Goal: Task Accomplishment & Management: Complete application form

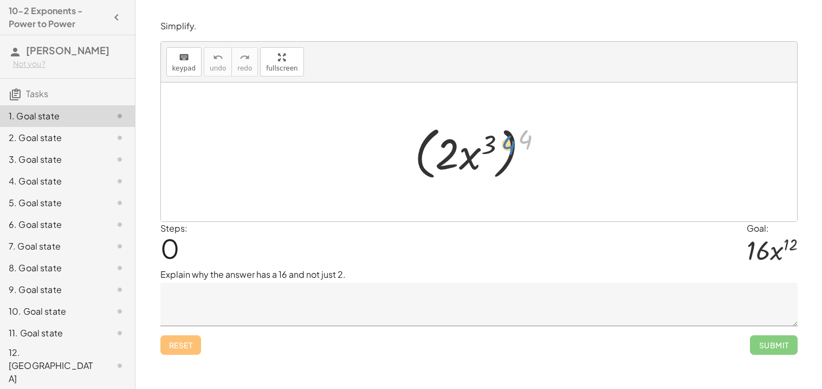
drag, startPoint x: 526, startPoint y: 141, endPoint x: 508, endPoint y: 146, distance: 18.5
click at [508, 146] on div at bounding box center [483, 152] width 148 height 62
drag, startPoint x: 521, startPoint y: 145, endPoint x: 488, endPoint y: 145, distance: 32.5
click at [488, 145] on div at bounding box center [483, 152] width 148 height 62
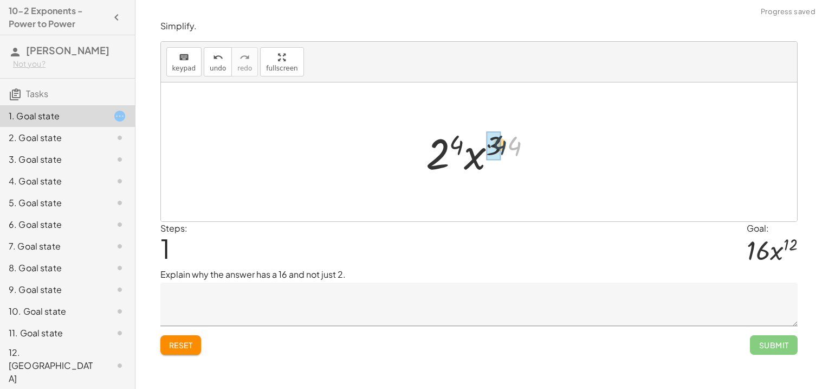
drag, startPoint x: 517, startPoint y: 149, endPoint x: 500, endPoint y: 148, distance: 16.3
click at [467, 145] on div at bounding box center [483, 152] width 113 height 56
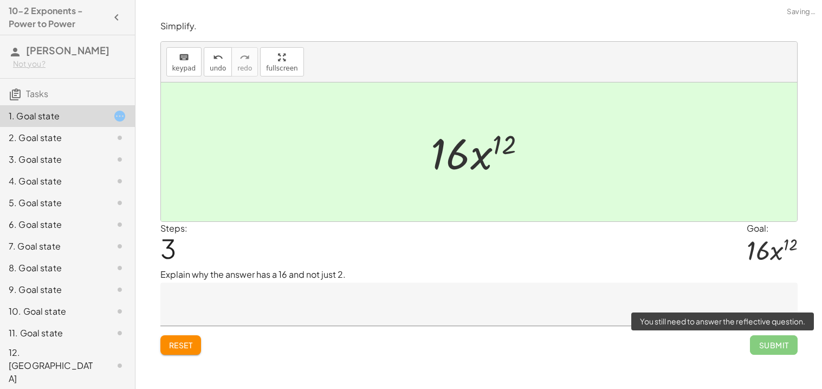
click at [759, 344] on span "Submit" at bounding box center [773, 345] width 47 height 20
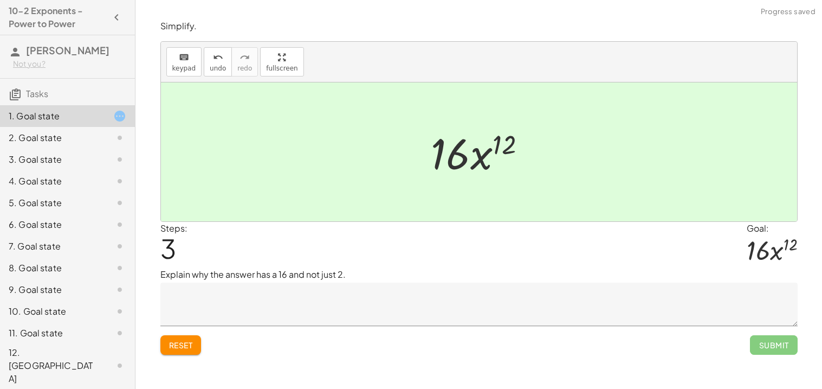
click at [252, 294] on textarea at bounding box center [478, 303] width 637 height 43
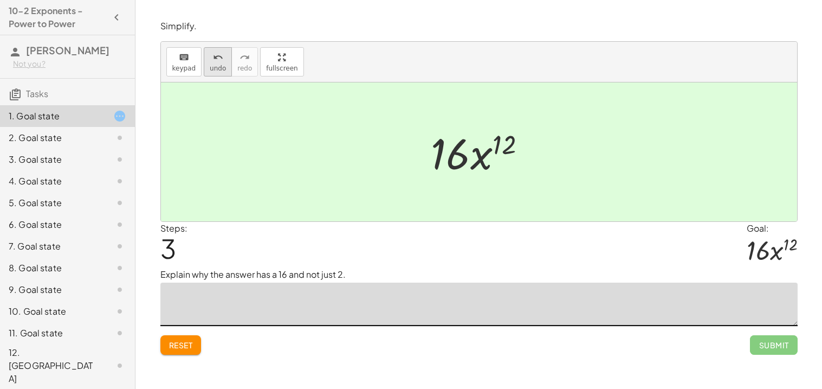
click at [215, 69] on span "undo" at bounding box center [218, 69] width 16 height 8
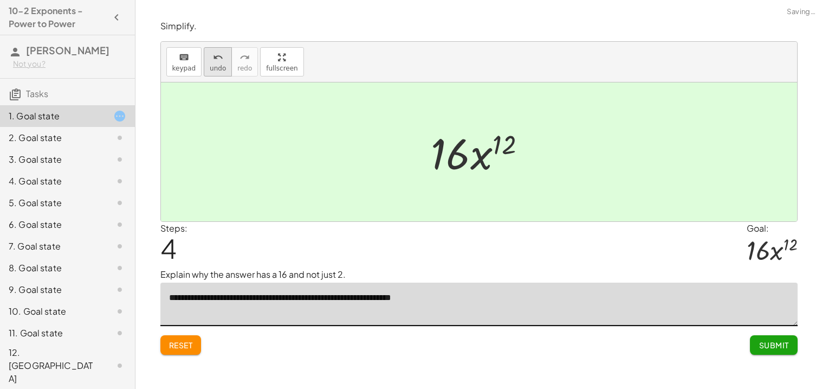
click at [213, 61] on icon "undo" at bounding box center [218, 57] width 10 height 13
type textarea "**********"
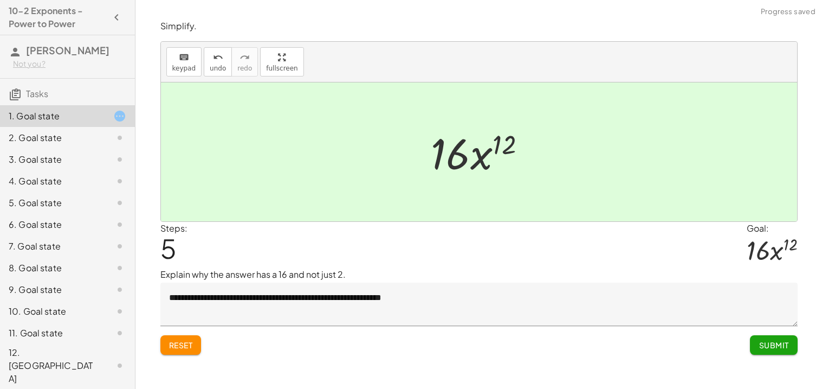
click at [608, 338] on div "Reset Submit" at bounding box center [478, 340] width 637 height 29
click at [767, 345] on span "Submit" at bounding box center [774, 345] width 30 height 10
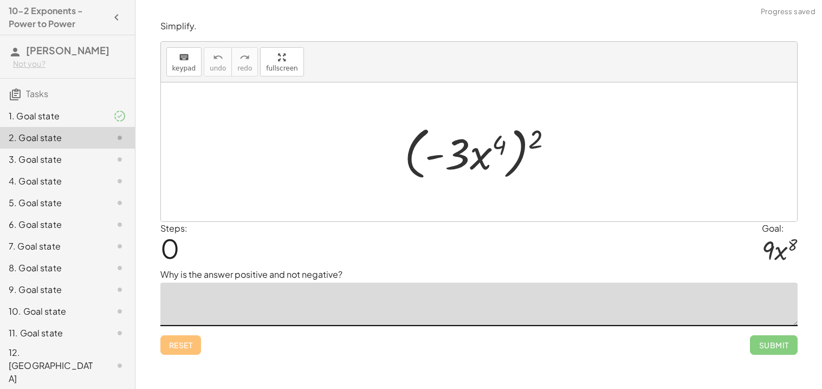
click at [243, 302] on textarea at bounding box center [478, 303] width 637 height 43
drag, startPoint x: 531, startPoint y: 140, endPoint x: 499, endPoint y: 145, distance: 32.3
click at [499, 145] on div at bounding box center [483, 152] width 168 height 62
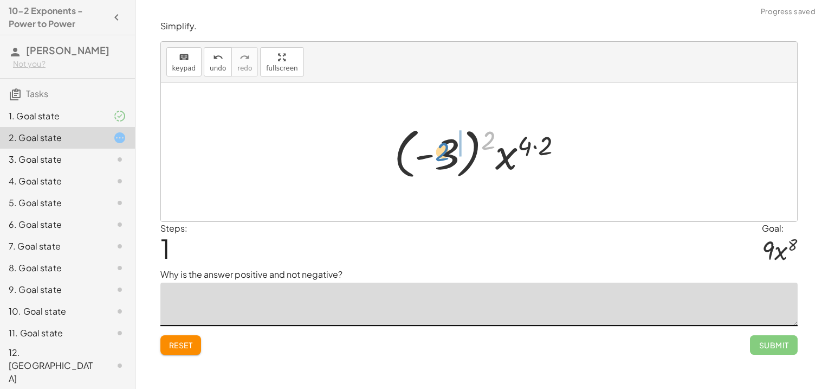
drag, startPoint x: 489, startPoint y: 140, endPoint x: 443, endPoint y: 152, distance: 47.6
click at [443, 152] on div at bounding box center [483, 152] width 189 height 60
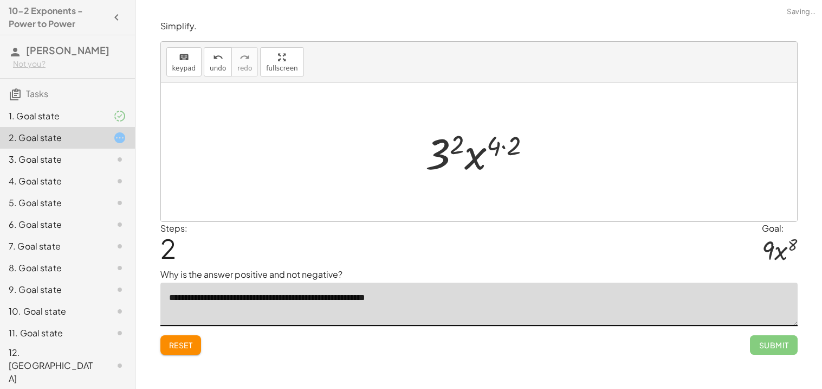
click at [499, 153] on div at bounding box center [483, 152] width 126 height 56
click at [499, 143] on div at bounding box center [483, 152] width 126 height 56
drag, startPoint x: 517, startPoint y: 151, endPoint x: 496, endPoint y: 150, distance: 21.2
drag, startPoint x: 469, startPoint y: 150, endPoint x: 441, endPoint y: 152, distance: 27.7
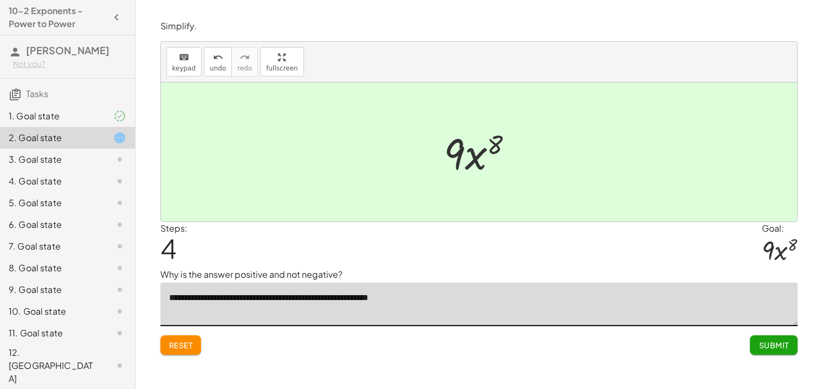
click at [284, 300] on textarea "**********" at bounding box center [478, 303] width 637 height 43
click at [320, 300] on textarea "**********" at bounding box center [478, 303] width 637 height 43
type textarea "**********"
click at [770, 346] on span "Submit" at bounding box center [774, 345] width 30 height 10
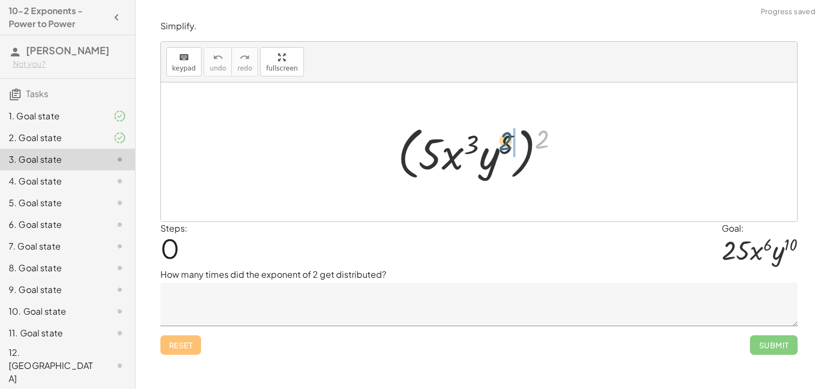
drag, startPoint x: 542, startPoint y: 136, endPoint x: 505, endPoint y: 138, distance: 36.9
click at [505, 138] on div at bounding box center [483, 152] width 182 height 62
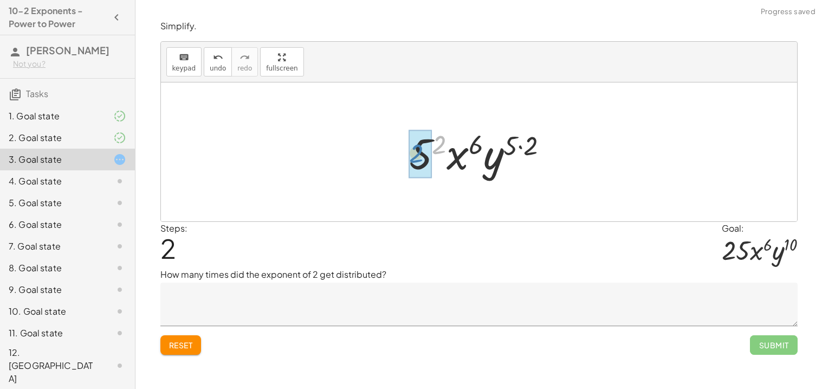
drag, startPoint x: 442, startPoint y: 142, endPoint x: 418, endPoint y: 151, distance: 25.6
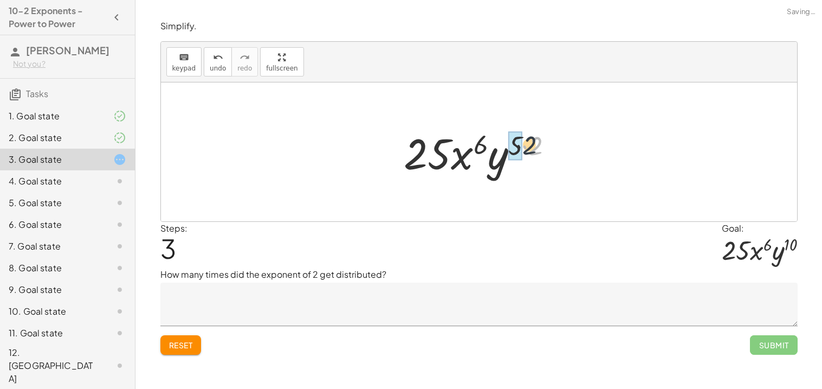
drag, startPoint x: 536, startPoint y: 152, endPoint x: 518, endPoint y: 150, distance: 18.0
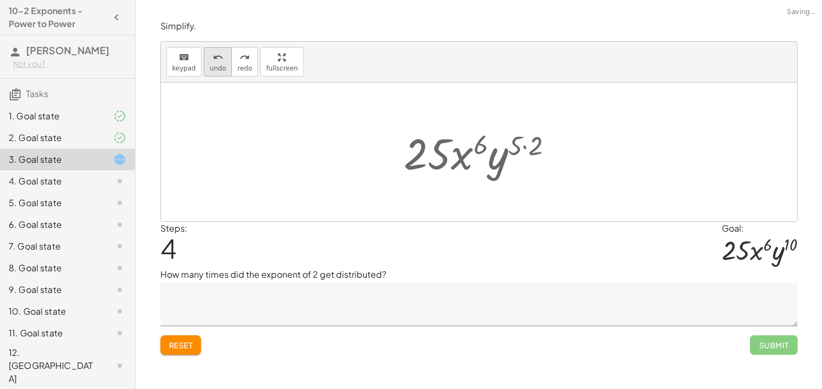
click at [214, 72] on button "undo undo" at bounding box center [218, 61] width 28 height 29
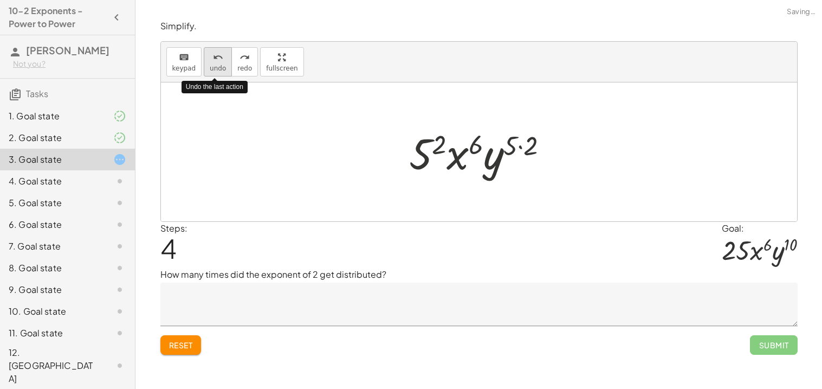
click at [214, 72] on button "undo undo" at bounding box center [218, 61] width 28 height 29
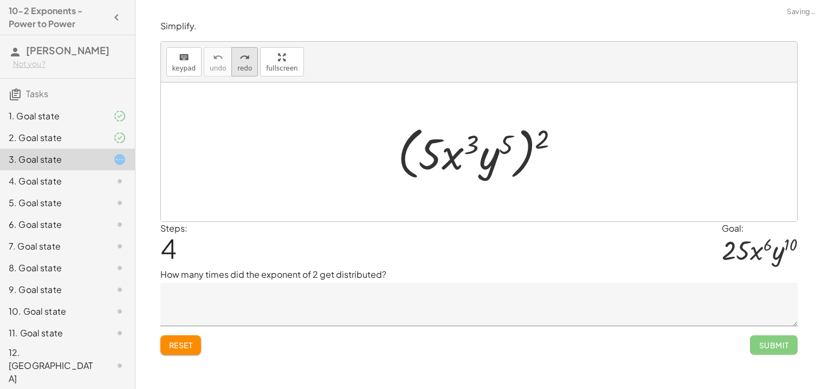
click at [237, 69] on span "redo" at bounding box center [244, 69] width 15 height 8
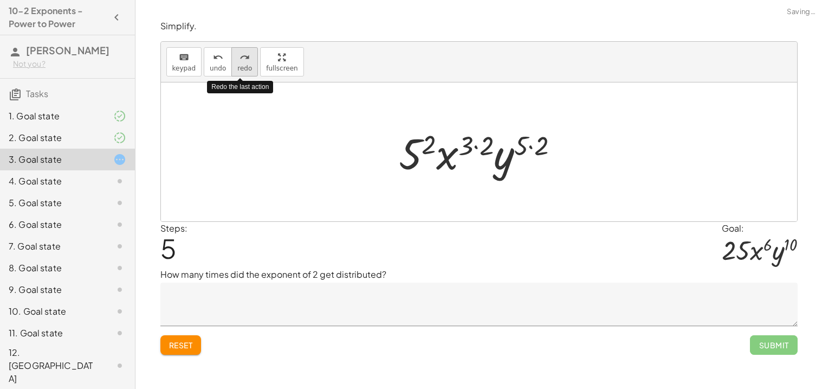
click at [237, 69] on span "redo" at bounding box center [244, 69] width 15 height 8
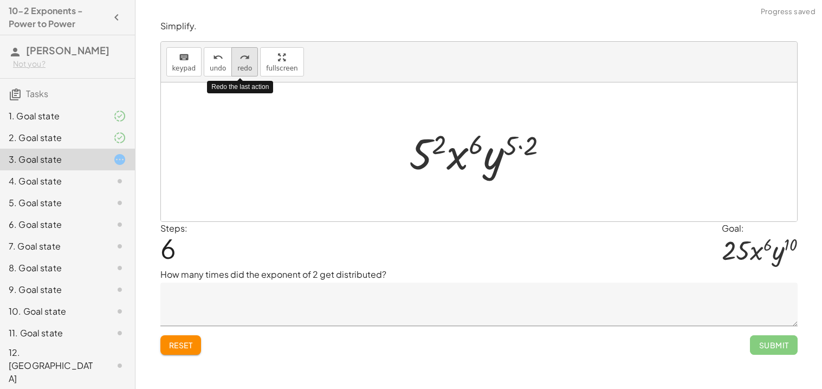
click at [237, 69] on span "redo" at bounding box center [244, 69] width 15 height 8
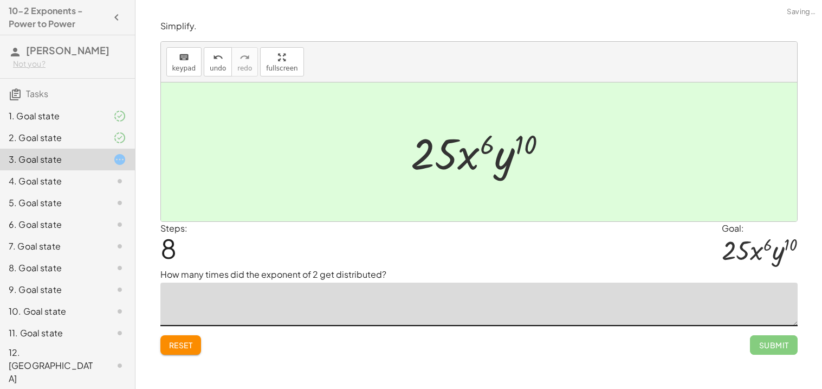
click at [230, 307] on textarea at bounding box center [478, 303] width 637 height 43
type textarea "*"
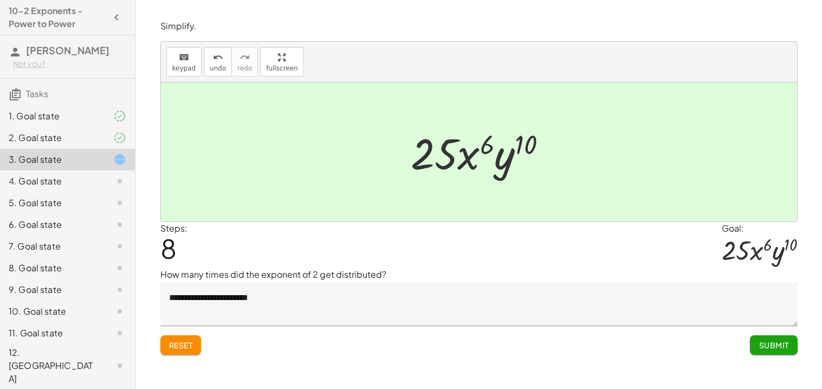
click at [767, 351] on button "Submit" at bounding box center [773, 345] width 47 height 20
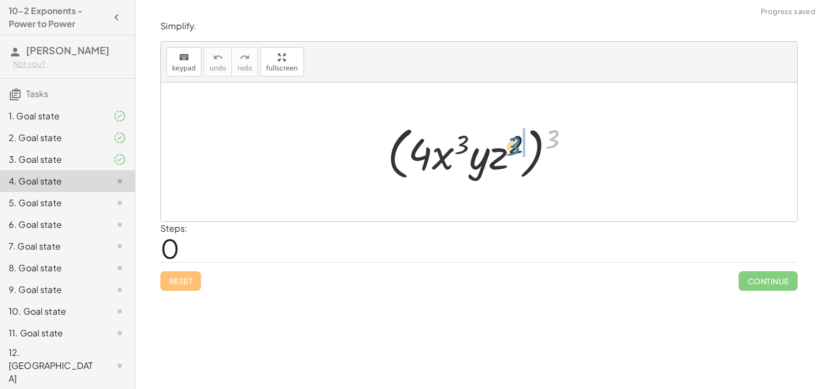
drag, startPoint x: 549, startPoint y: 137, endPoint x: 510, endPoint y: 144, distance: 39.8
click at [510, 144] on div at bounding box center [483, 152] width 202 height 62
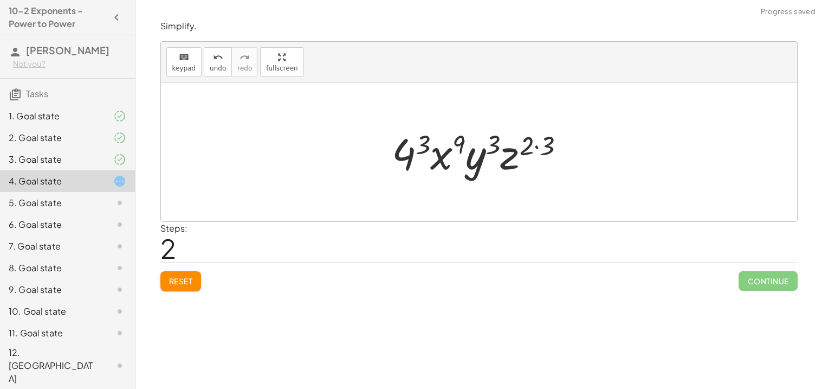
click at [544, 146] on div at bounding box center [482, 152] width 193 height 56
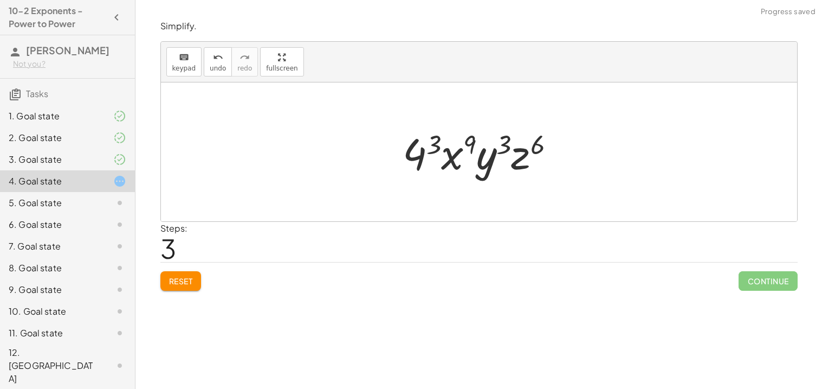
click at [420, 154] on div at bounding box center [483, 152] width 172 height 56
click at [427, 151] on div at bounding box center [483, 152] width 172 height 56
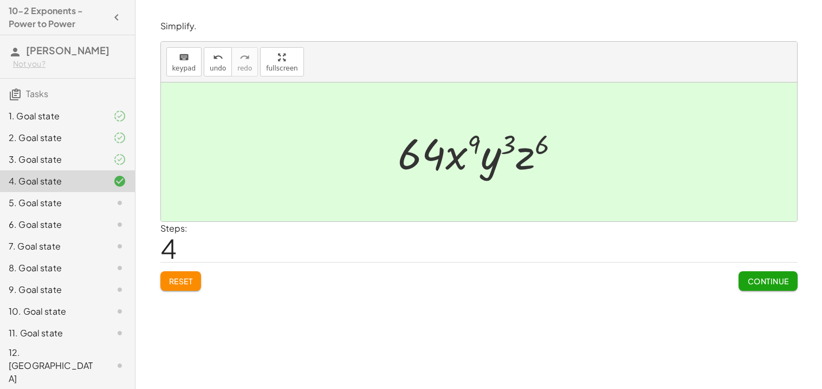
click at [764, 285] on span "Continue" at bounding box center [768, 281] width 41 height 10
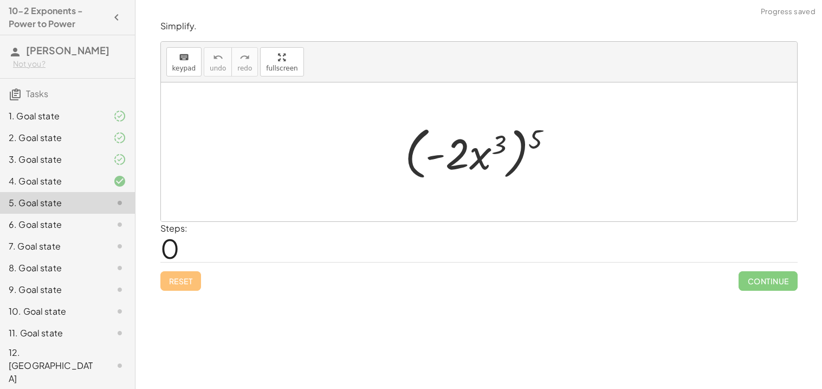
click at [46, 149] on div "1. Goal state" at bounding box center [67, 160] width 135 height 22
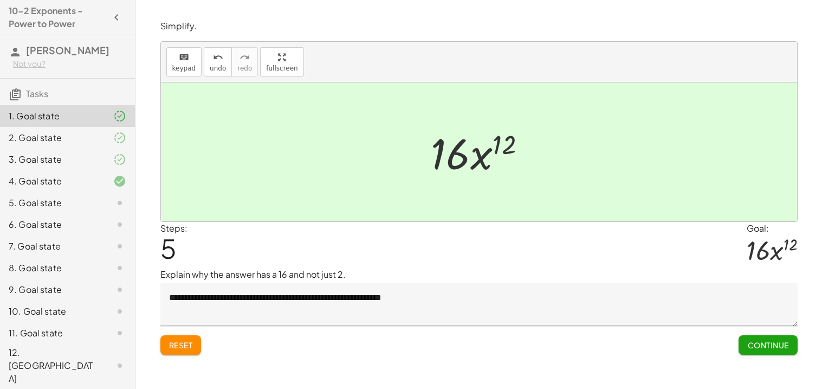
click at [61, 206] on div "5. Goal state" at bounding box center [52, 202] width 87 height 13
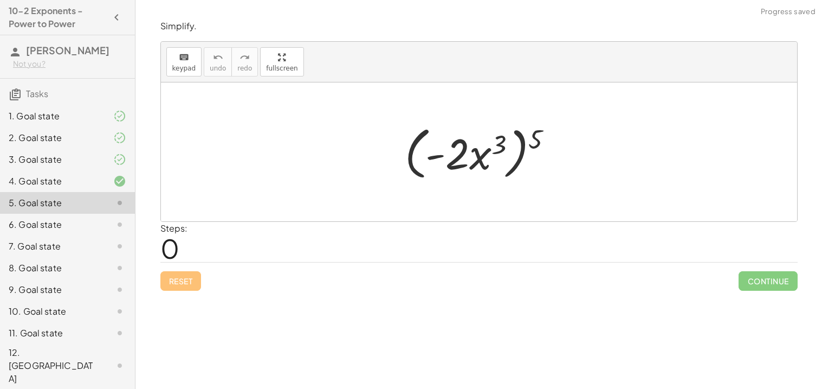
click at [72, 184] on div "4. Goal state" at bounding box center [52, 181] width 87 height 13
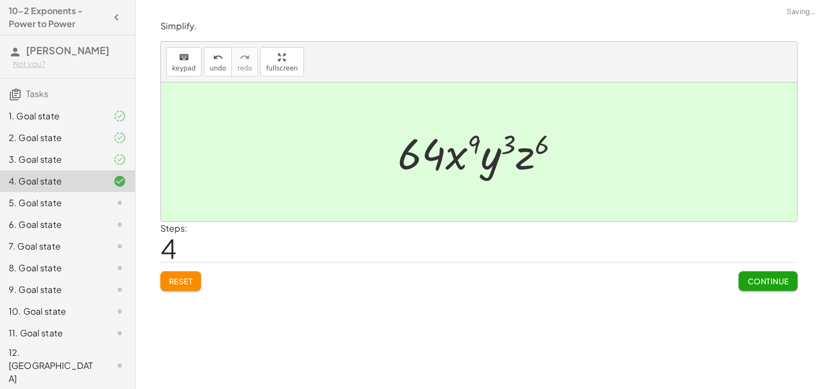
click at [58, 165] on div "3. Goal state" at bounding box center [52, 159] width 87 height 13
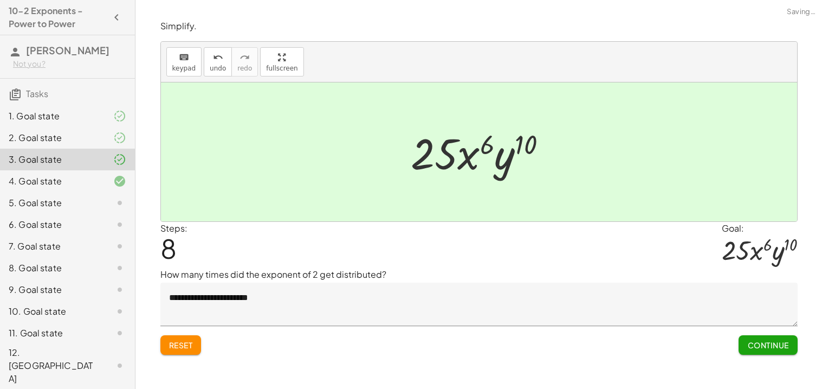
click at [344, 305] on textarea "**********" at bounding box center [478, 303] width 637 height 43
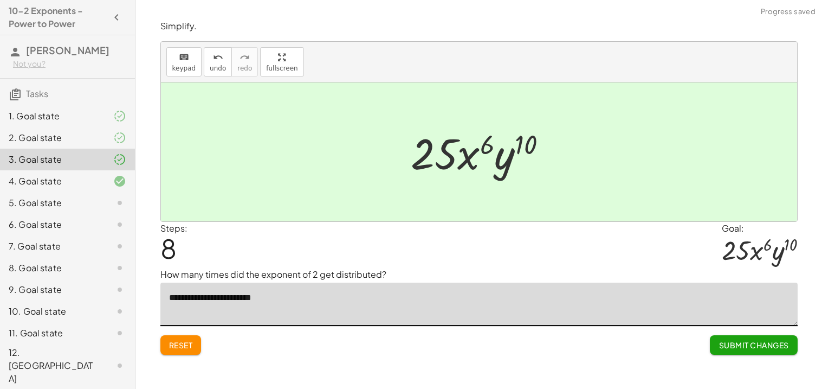
type textarea "**********"
click at [752, 345] on span "Submit Changes" at bounding box center [754, 345] width 70 height 10
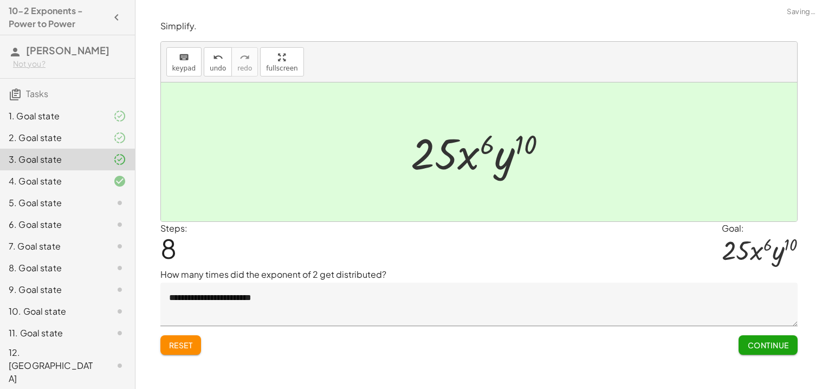
click at [67, 214] on div "4. Goal state" at bounding box center [67, 225] width 135 height 22
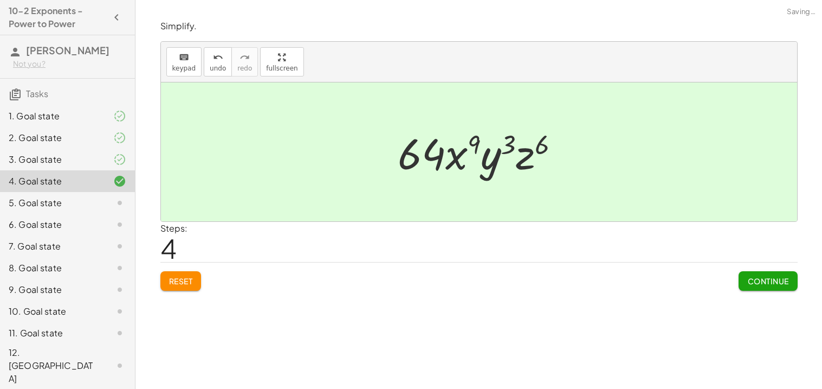
click at [70, 202] on div "5. Goal state" at bounding box center [52, 202] width 87 height 13
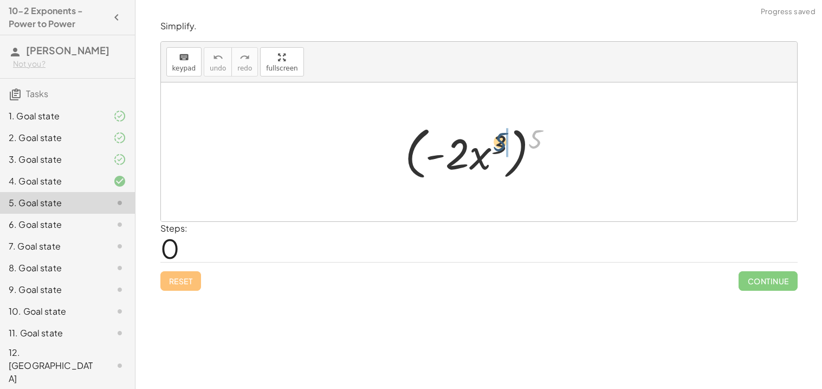
drag, startPoint x: 534, startPoint y: 135, endPoint x: 496, endPoint y: 138, distance: 38.6
click at [496, 138] on div at bounding box center [484, 152] width 168 height 62
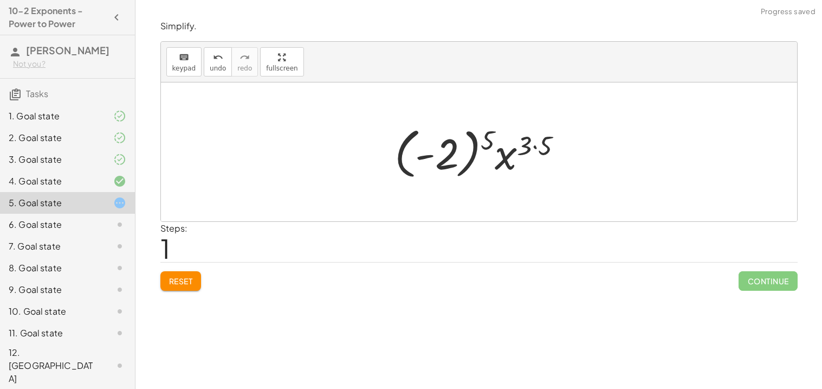
click at [544, 149] on div at bounding box center [483, 152] width 188 height 60
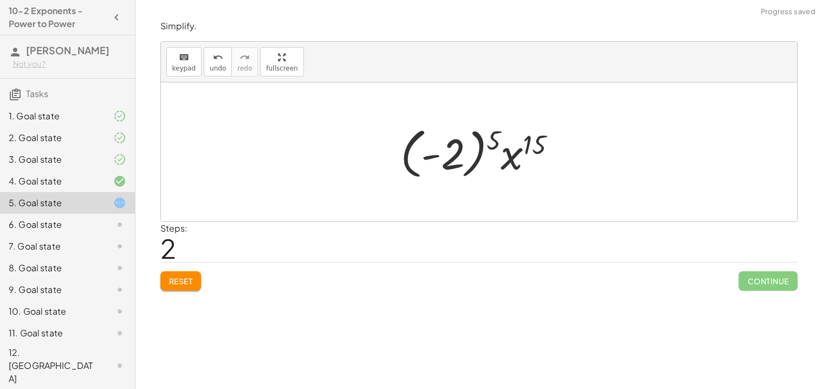
click at [52, 149] on div "1. Goal state" at bounding box center [67, 160] width 135 height 22
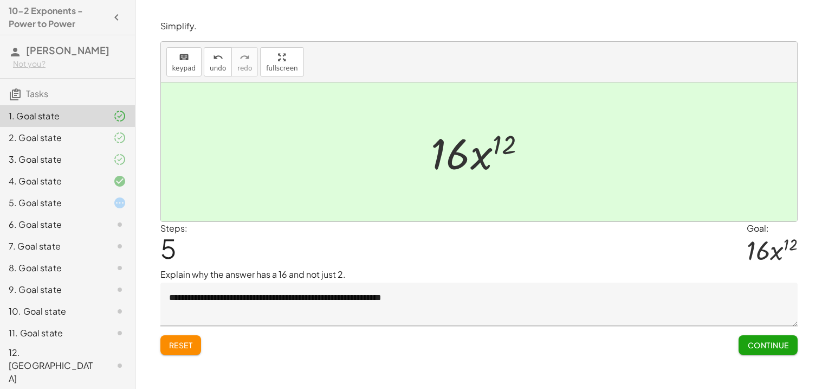
click at [68, 204] on div "5. Goal state" at bounding box center [52, 202] width 87 height 13
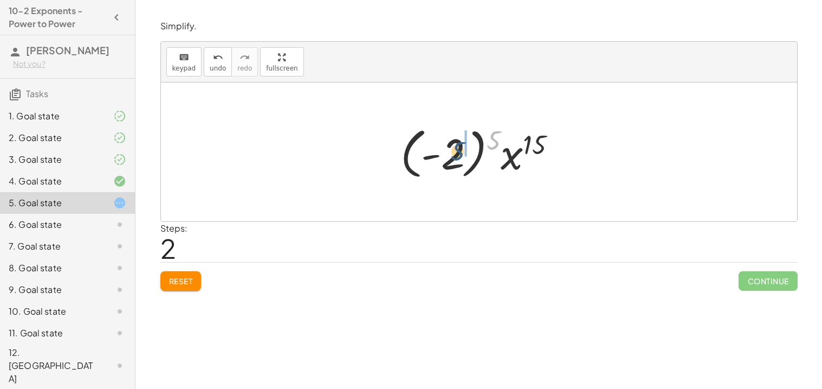
drag, startPoint x: 487, startPoint y: 142, endPoint x: 450, endPoint y: 153, distance: 38.6
click at [450, 153] on div at bounding box center [483, 152] width 176 height 60
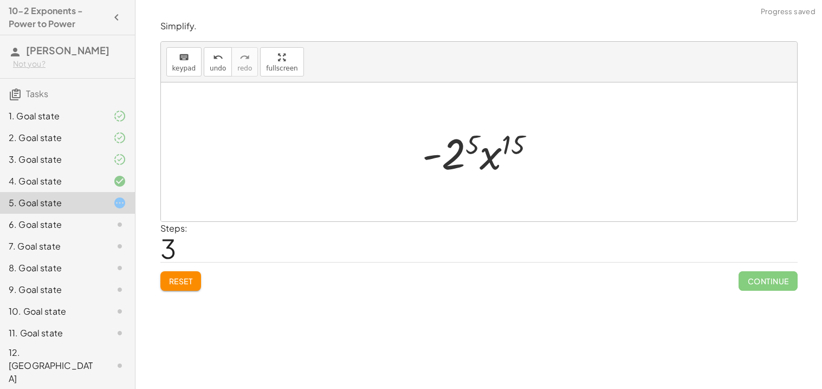
click at [460, 154] on div at bounding box center [483, 152] width 133 height 56
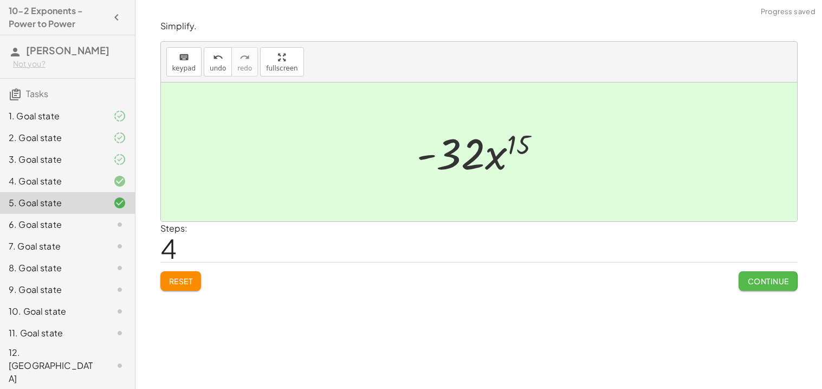
click at [751, 288] on button "Continue" at bounding box center [768, 281] width 59 height 20
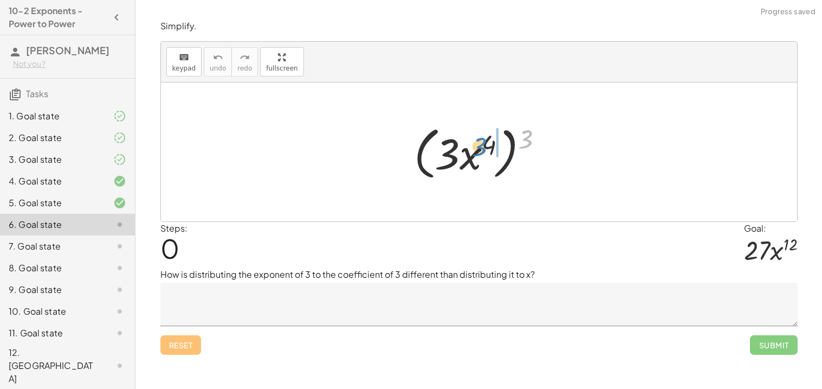
drag, startPoint x: 525, startPoint y: 136, endPoint x: 479, endPoint y: 144, distance: 46.2
click at [479, 144] on div at bounding box center [483, 152] width 149 height 62
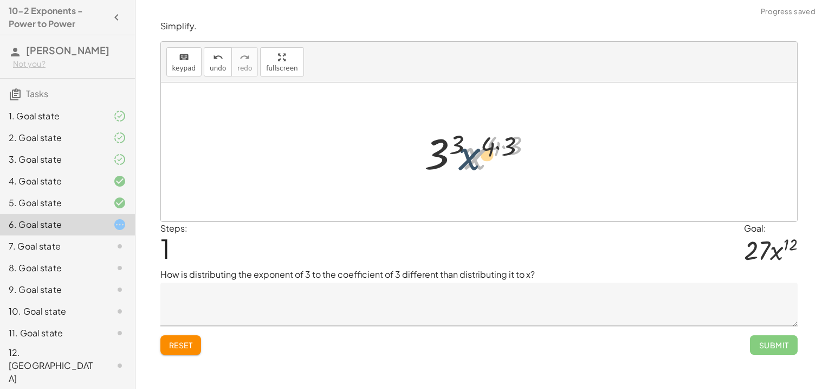
drag, startPoint x: 466, startPoint y: 143, endPoint x: 430, endPoint y: 151, distance: 36.6
click at [430, 151] on div at bounding box center [483, 152] width 127 height 56
click at [500, 144] on div at bounding box center [482, 152] width 131 height 56
click at [498, 151] on div at bounding box center [482, 152] width 131 height 56
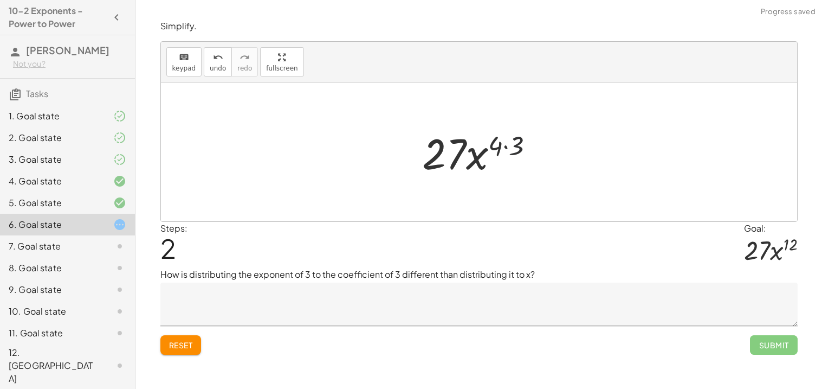
click at [513, 149] on div at bounding box center [482, 152] width 131 height 56
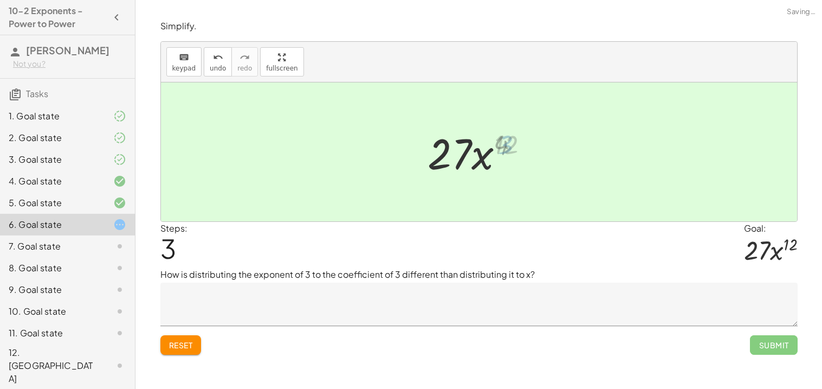
click at [513, 149] on div at bounding box center [483, 152] width 119 height 56
click at [259, 308] on textarea at bounding box center [478, 303] width 637 height 43
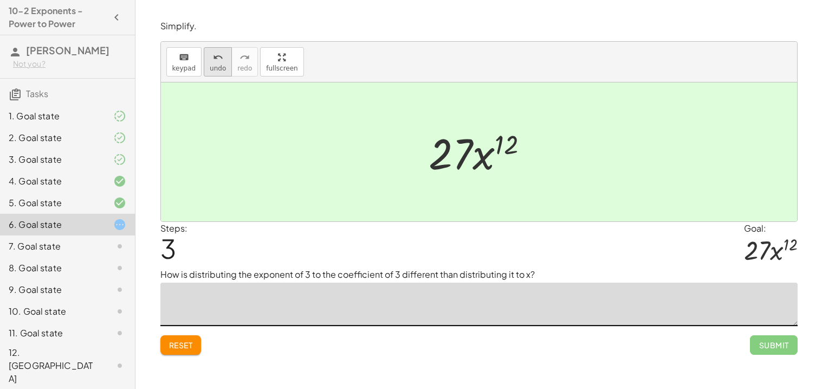
click at [210, 69] on span "undo" at bounding box center [218, 69] width 16 height 8
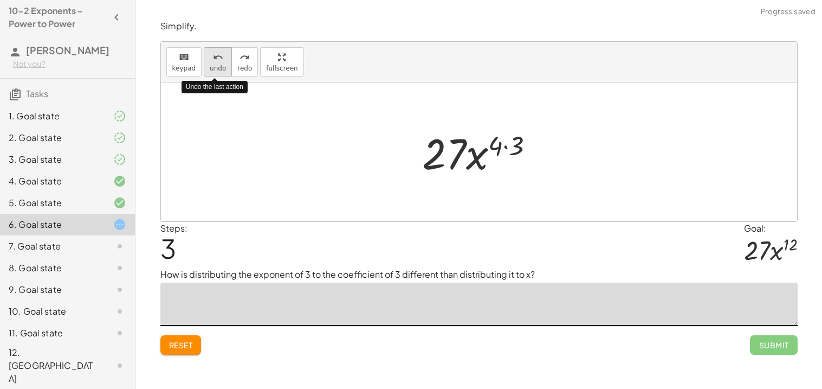
click at [210, 69] on span "undo" at bounding box center [218, 69] width 16 height 8
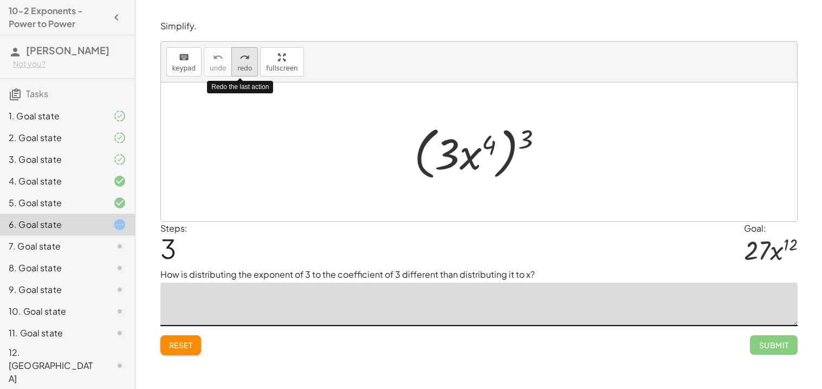
click at [243, 68] on span "redo" at bounding box center [244, 69] width 15 height 8
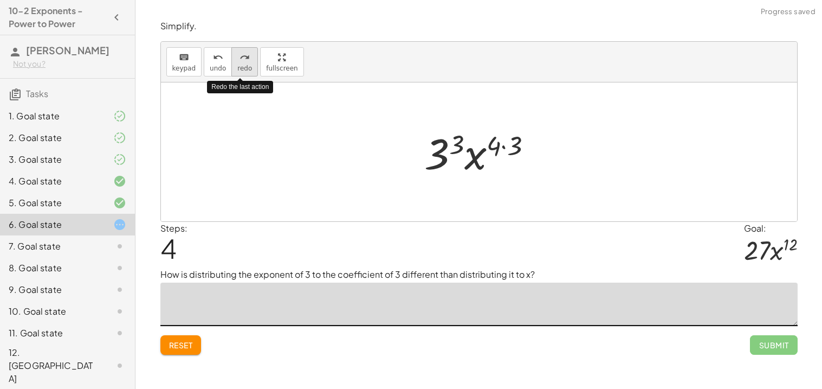
click at [243, 68] on span "redo" at bounding box center [244, 69] width 15 height 8
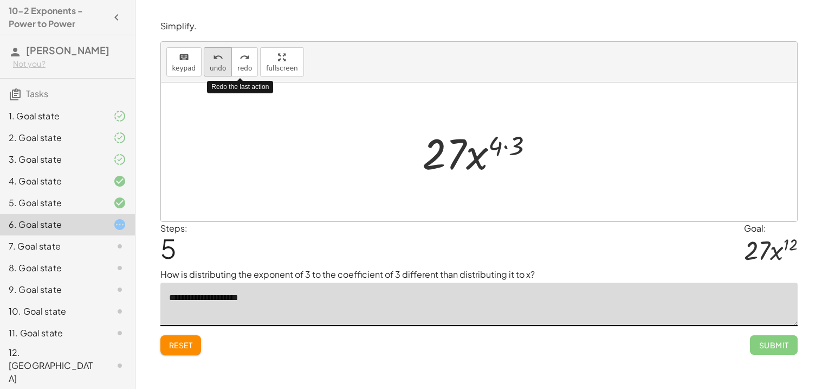
click at [216, 60] on icon "undo" at bounding box center [218, 57] width 10 height 13
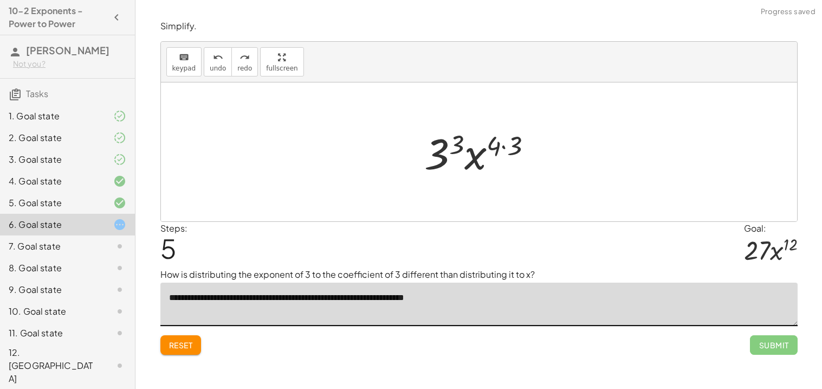
click at [505, 298] on textarea "**********" at bounding box center [478, 303] width 637 height 43
click at [240, 56] on icon "redo" at bounding box center [245, 57] width 10 height 13
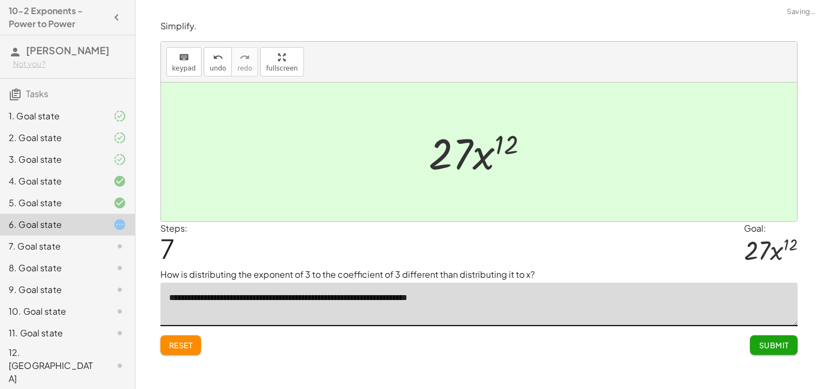
type textarea "**********"
click at [779, 350] on span "Submit" at bounding box center [774, 345] width 30 height 10
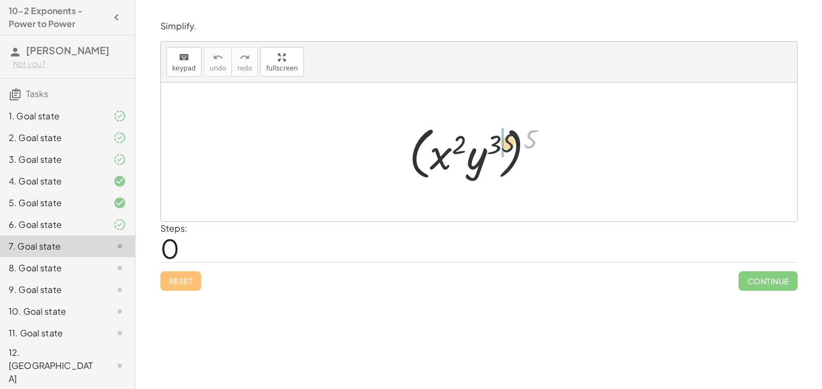
drag, startPoint x: 533, startPoint y: 134, endPoint x: 495, endPoint y: 137, distance: 38.6
click at [495, 137] on div at bounding box center [483, 152] width 158 height 62
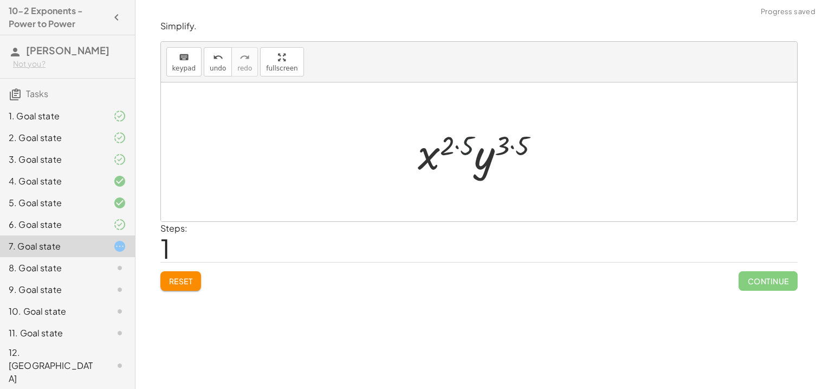
click at [461, 138] on div at bounding box center [484, 152] width 142 height 56
click at [516, 146] on div at bounding box center [483, 152] width 130 height 56
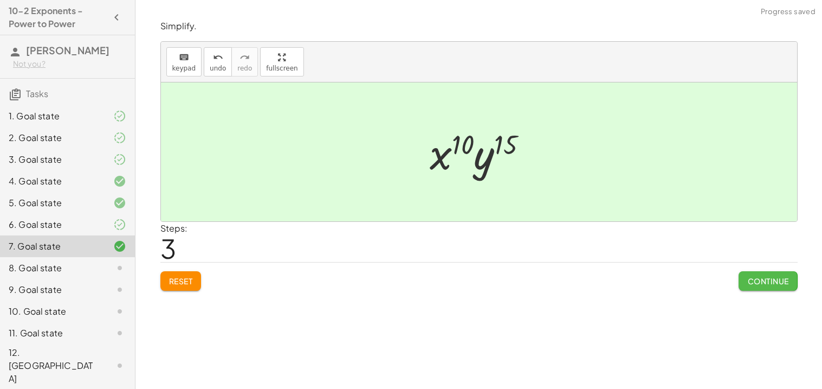
click at [769, 282] on span "Continue" at bounding box center [768, 281] width 41 height 10
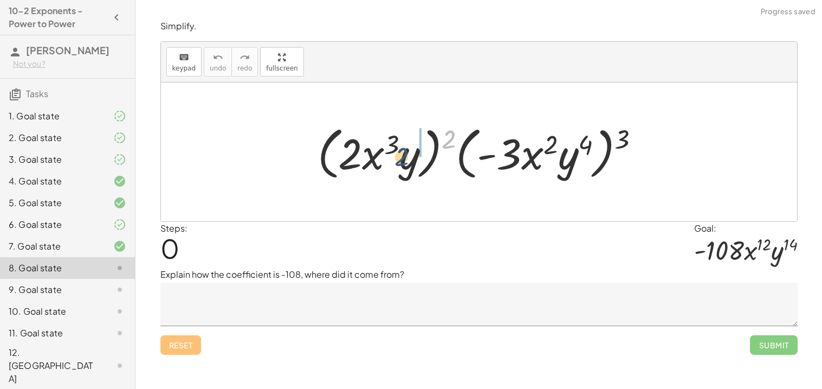
drag, startPoint x: 448, startPoint y: 139, endPoint x: 401, endPoint y: 157, distance: 50.9
click at [401, 157] on div at bounding box center [483, 152] width 342 height 62
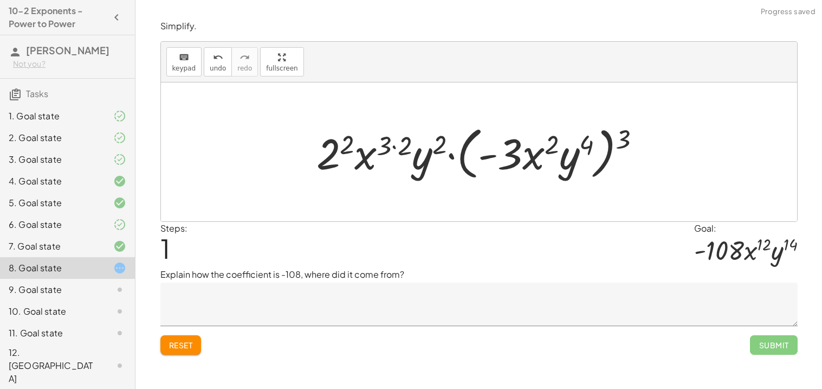
click at [395, 145] on div at bounding box center [483, 152] width 344 height 62
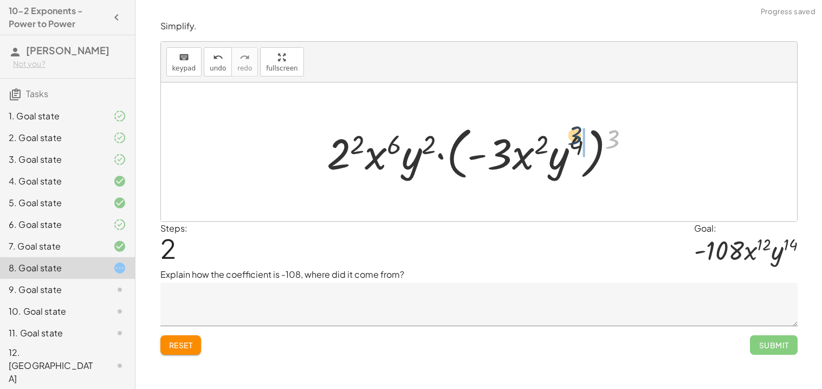
drag, startPoint x: 617, startPoint y: 144, endPoint x: 576, endPoint y: 140, distance: 41.4
click at [576, 140] on div at bounding box center [482, 152] width 323 height 62
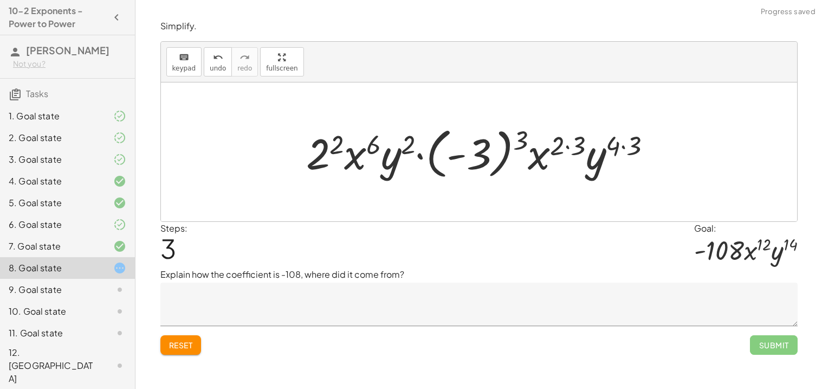
click at [617, 144] on div at bounding box center [483, 152] width 365 height 60
click at [628, 139] on div at bounding box center [483, 152] width 365 height 60
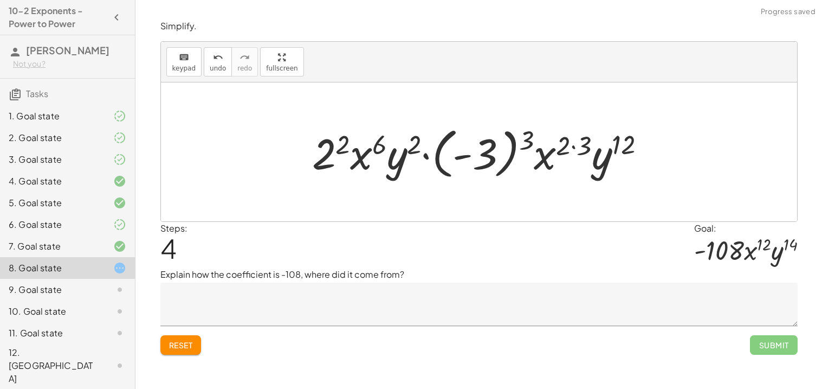
click at [591, 140] on div at bounding box center [483, 152] width 353 height 60
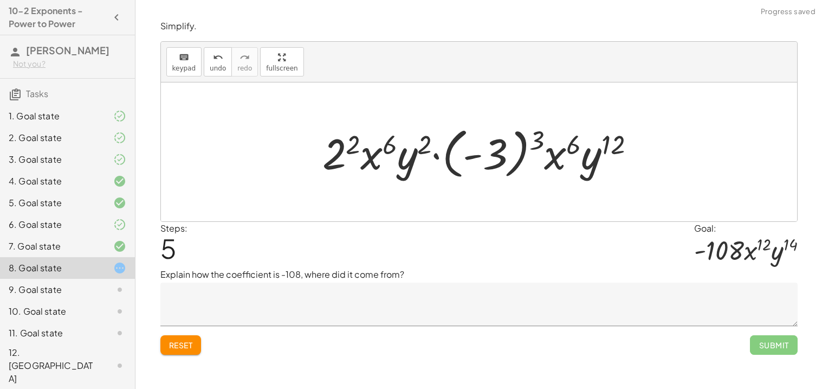
click at [536, 137] on div at bounding box center [483, 152] width 332 height 60
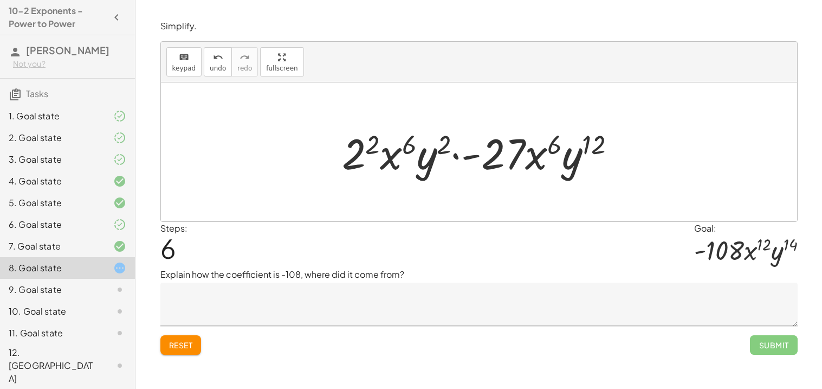
click at [360, 143] on div at bounding box center [484, 152] width 294 height 56
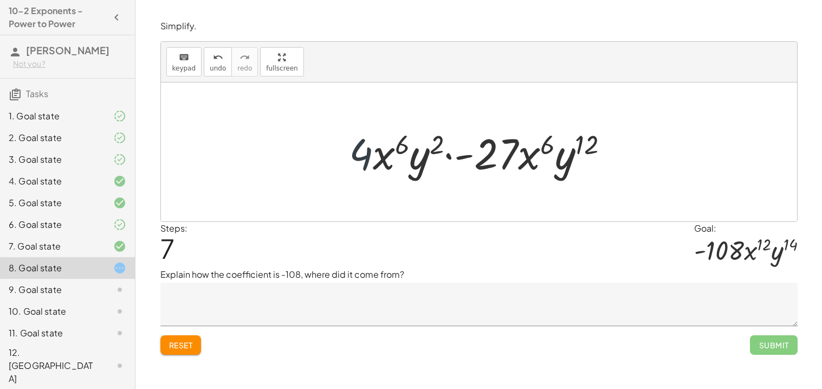
click at [371, 160] on div at bounding box center [484, 152] width 280 height 56
drag, startPoint x: 479, startPoint y: 161, endPoint x: 343, endPoint y: 164, distance: 135.6
click at [344, 164] on div at bounding box center [484, 152] width 280 height 56
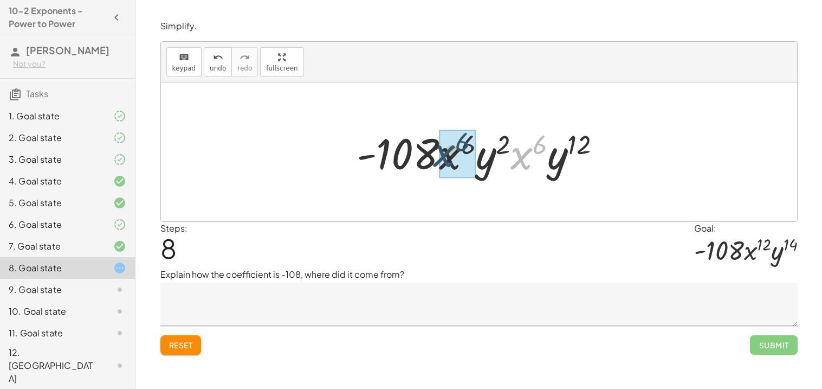
drag, startPoint x: 519, startPoint y: 153, endPoint x: 441, endPoint y: 151, distance: 78.1
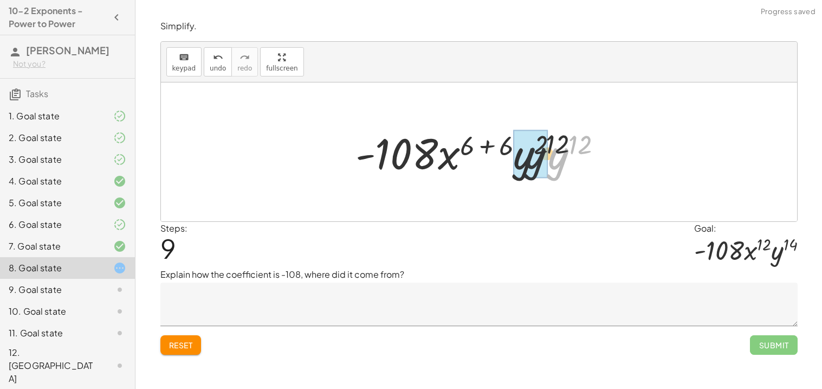
drag, startPoint x: 566, startPoint y: 167, endPoint x: 529, endPoint y: 167, distance: 36.9
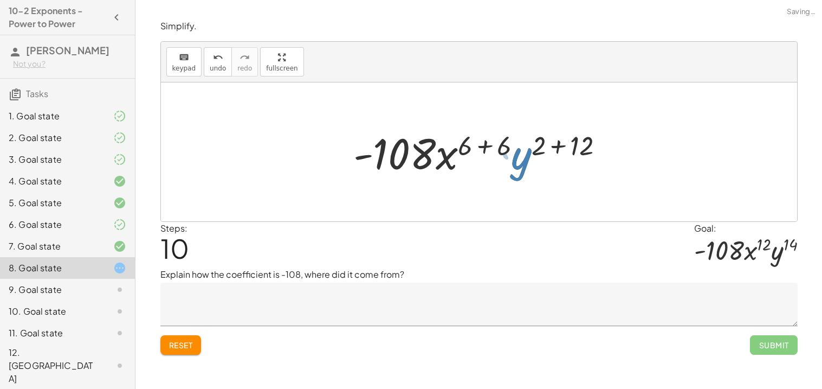
click at [493, 147] on div at bounding box center [483, 152] width 270 height 56
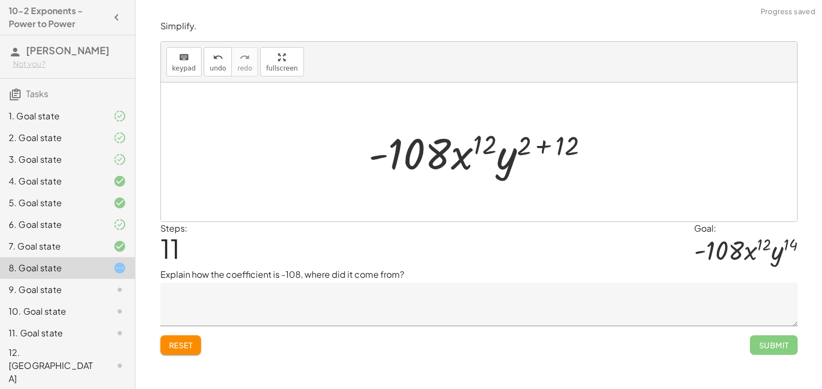
click at [568, 147] on div at bounding box center [483, 152] width 240 height 56
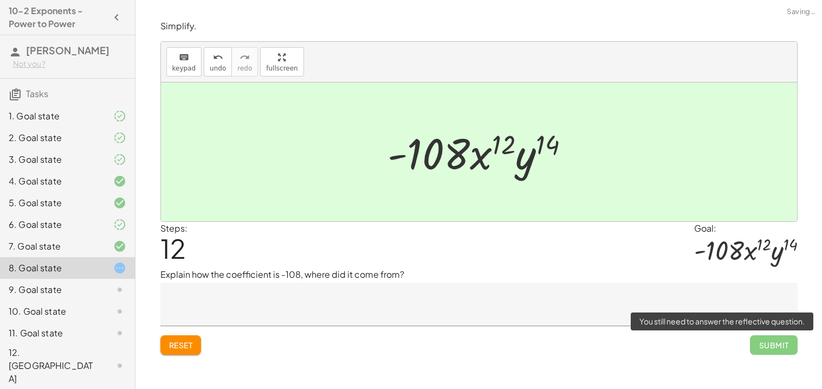
click at [782, 345] on span "Submit" at bounding box center [773, 345] width 47 height 20
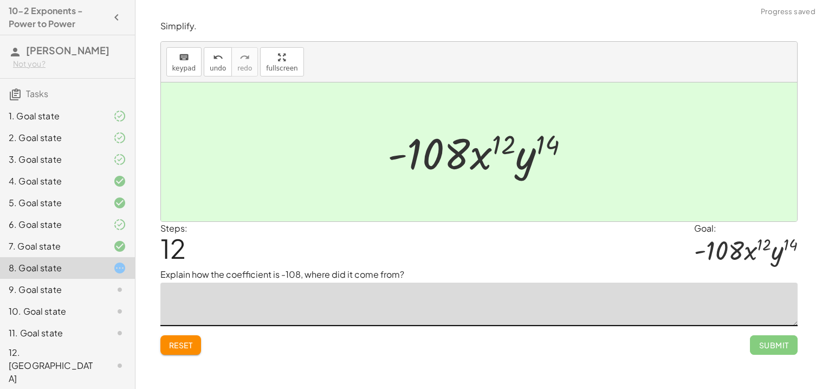
click at [210, 311] on textarea at bounding box center [478, 303] width 637 height 43
click at [211, 67] on span "undo" at bounding box center [218, 69] width 16 height 8
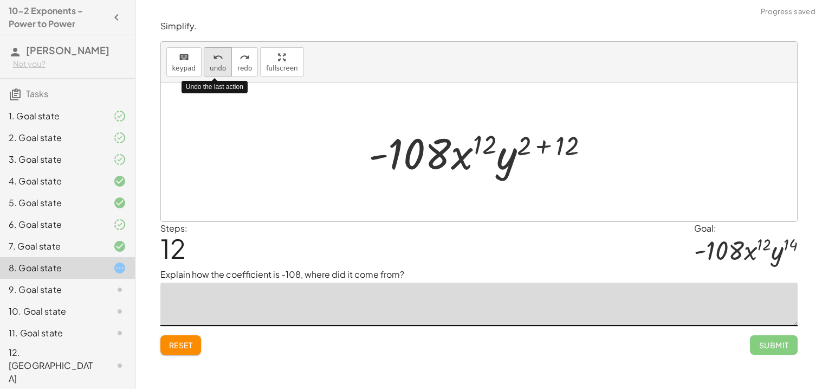
click at [211, 67] on span "undo" at bounding box center [218, 69] width 16 height 8
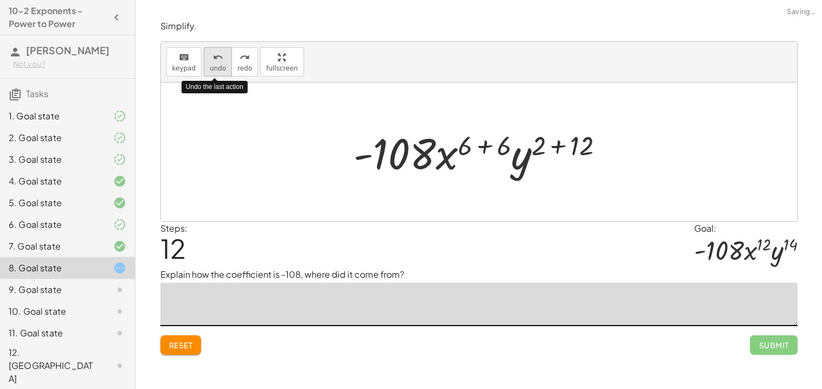
click at [217, 63] on button "undo undo" at bounding box center [218, 61] width 28 height 29
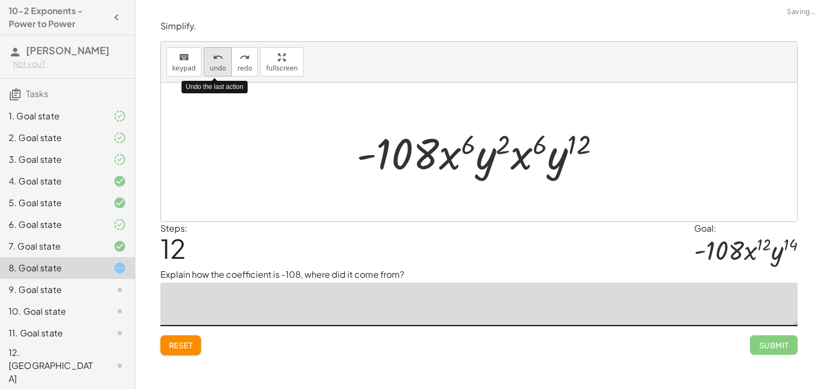
click at [217, 63] on button "undo undo" at bounding box center [218, 61] width 28 height 29
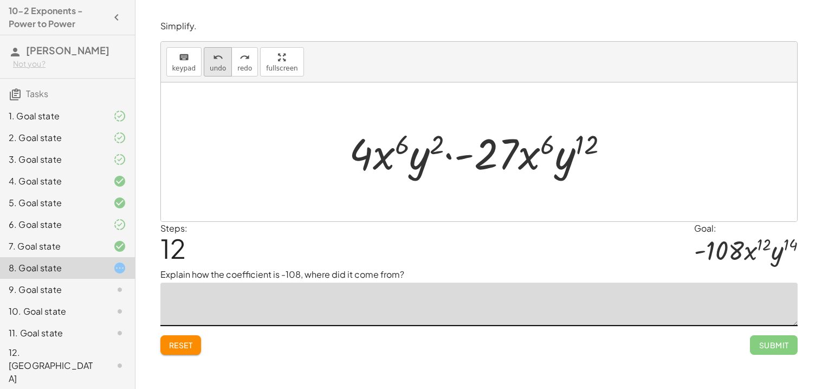
click at [216, 60] on icon "undo" at bounding box center [218, 57] width 10 height 13
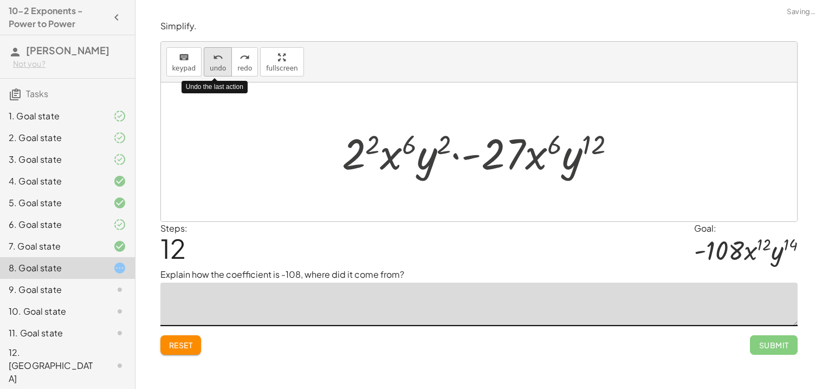
click at [216, 60] on icon "undo" at bounding box center [218, 57] width 10 height 13
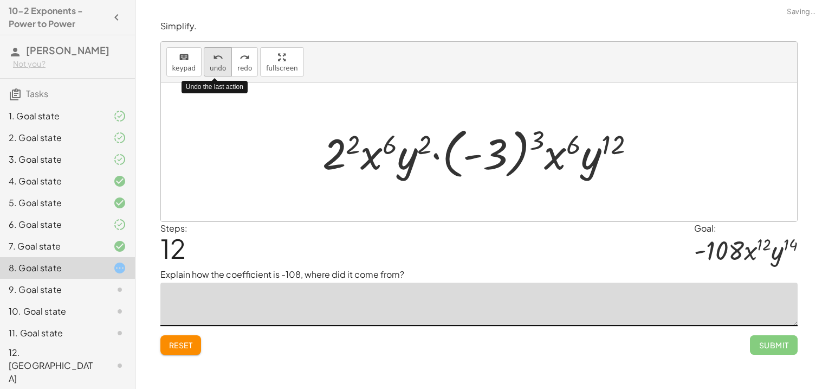
click at [216, 60] on icon "undo" at bounding box center [218, 57] width 10 height 13
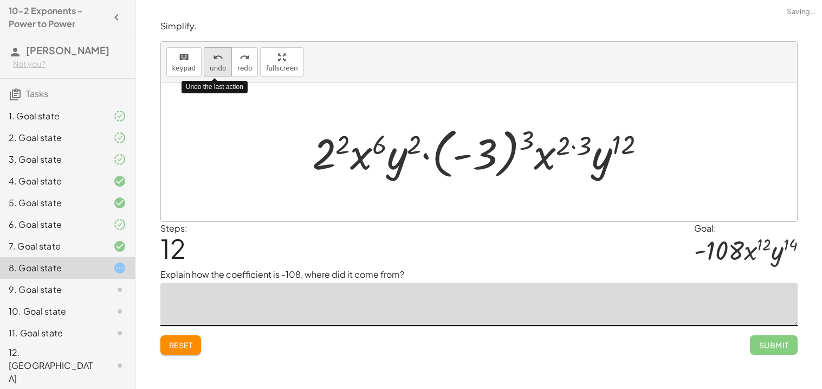
click at [216, 60] on icon "undo" at bounding box center [218, 57] width 10 height 13
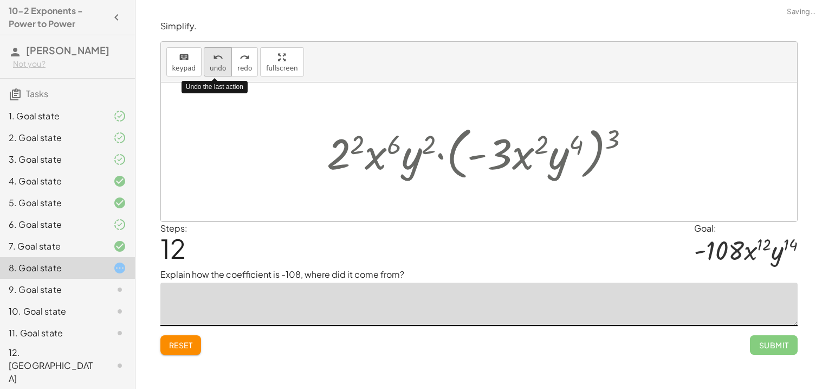
click at [216, 60] on icon "undo" at bounding box center [218, 57] width 10 height 13
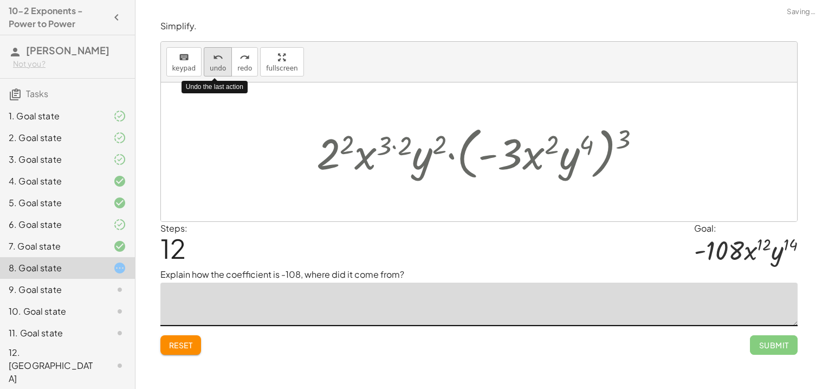
click at [216, 60] on icon "undo" at bounding box center [218, 57] width 10 height 13
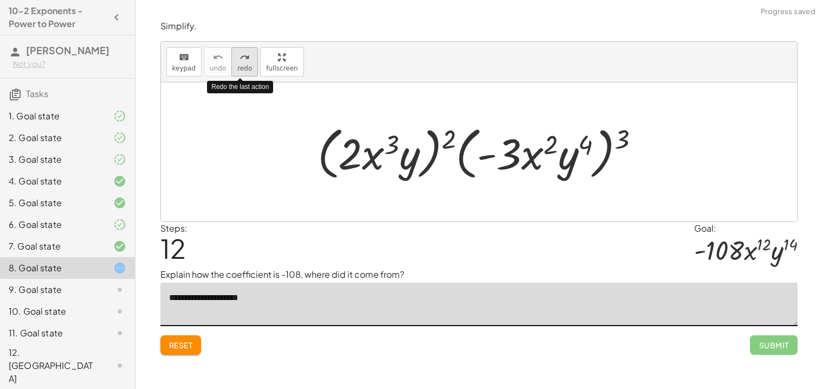
click at [240, 54] on icon "redo" at bounding box center [245, 57] width 10 height 13
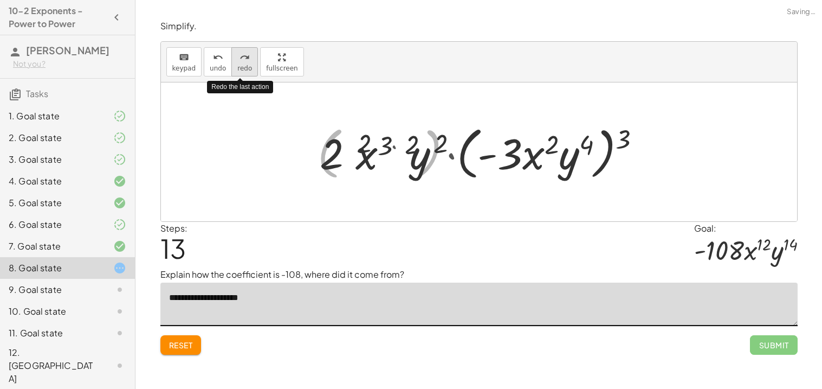
click at [240, 54] on icon "redo" at bounding box center [245, 57] width 10 height 13
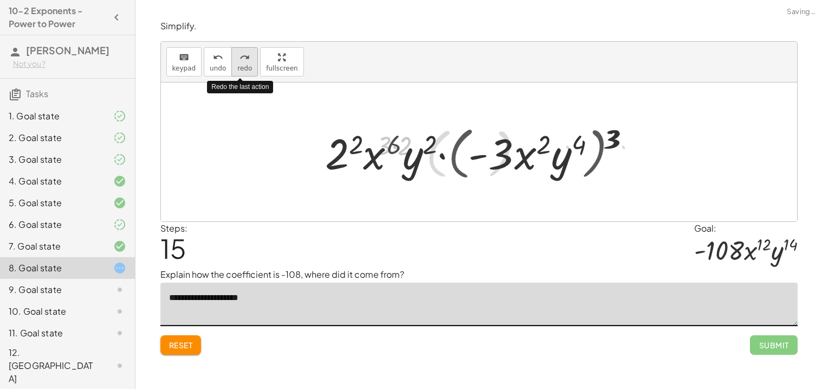
click at [240, 54] on icon "redo" at bounding box center [245, 57] width 10 height 13
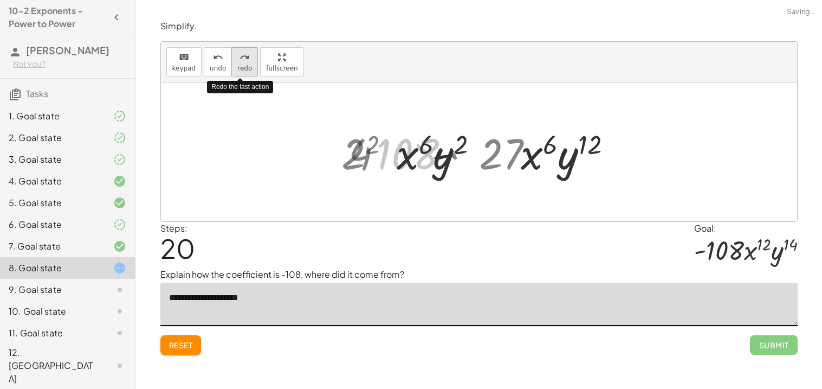
click at [240, 54] on icon "redo" at bounding box center [245, 57] width 10 height 13
type textarea "**********"
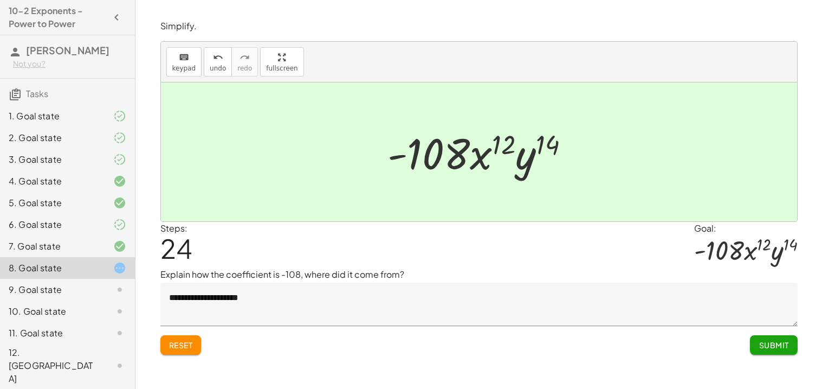
click at [811, 262] on div "**********" at bounding box center [479, 194] width 687 height 389
click at [774, 351] on button "Submit" at bounding box center [773, 345] width 47 height 20
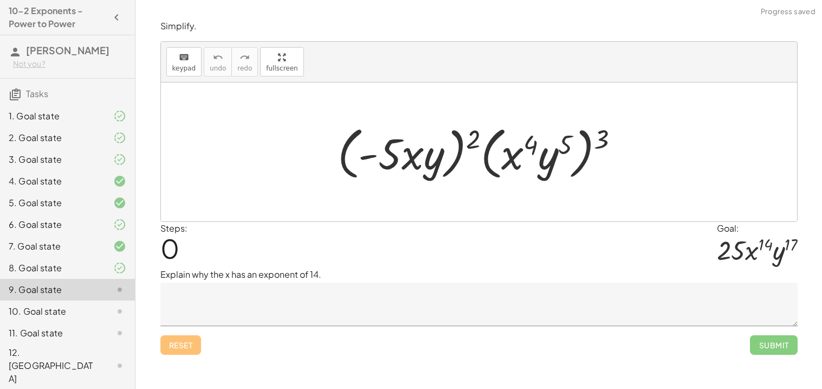
click at [198, 307] on textarea at bounding box center [478, 303] width 637 height 43
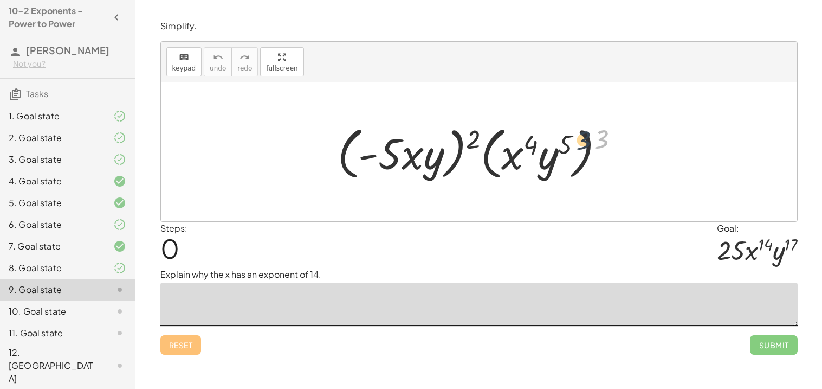
drag, startPoint x: 597, startPoint y: 137, endPoint x: 562, endPoint y: 141, distance: 35.4
click at [562, 141] on div at bounding box center [482, 152] width 301 height 62
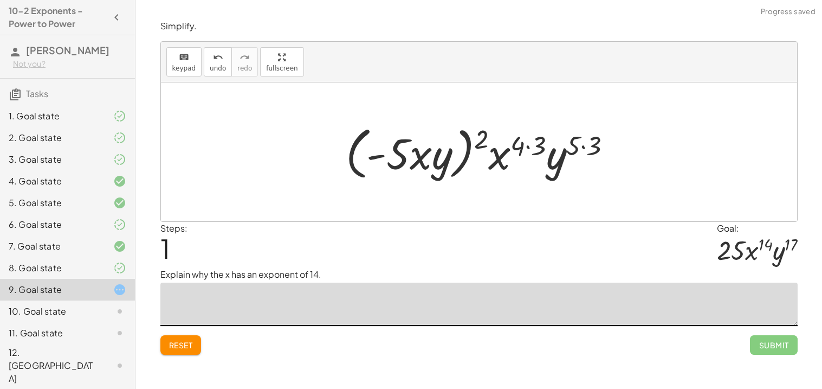
click at [583, 144] on div at bounding box center [483, 152] width 286 height 62
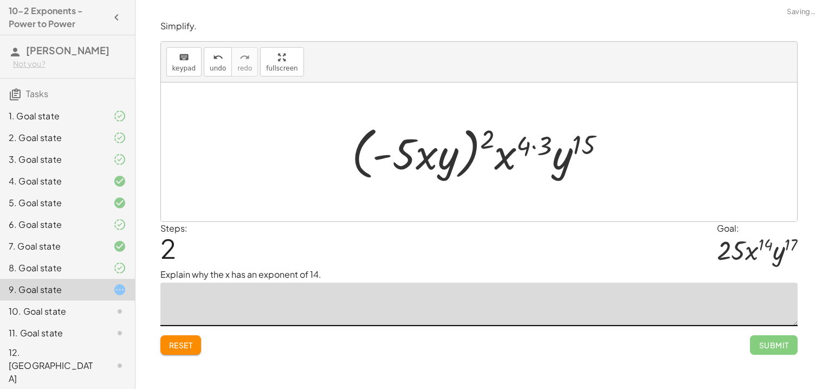
click at [548, 144] on div at bounding box center [483, 152] width 274 height 62
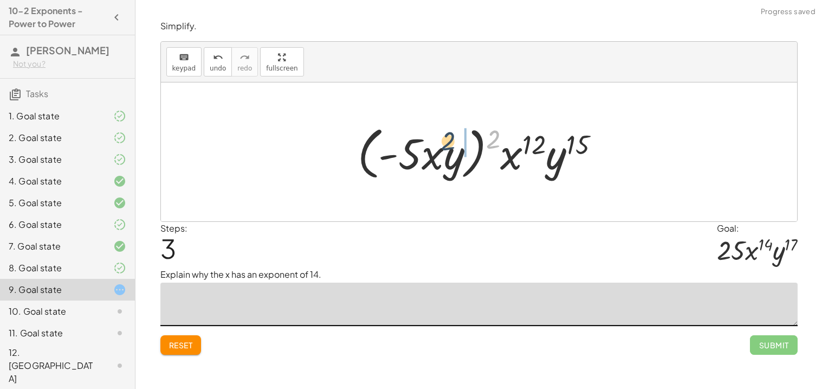
drag, startPoint x: 494, startPoint y: 139, endPoint x: 448, endPoint y: 141, distance: 46.7
click at [448, 141] on div at bounding box center [483, 152] width 262 height 62
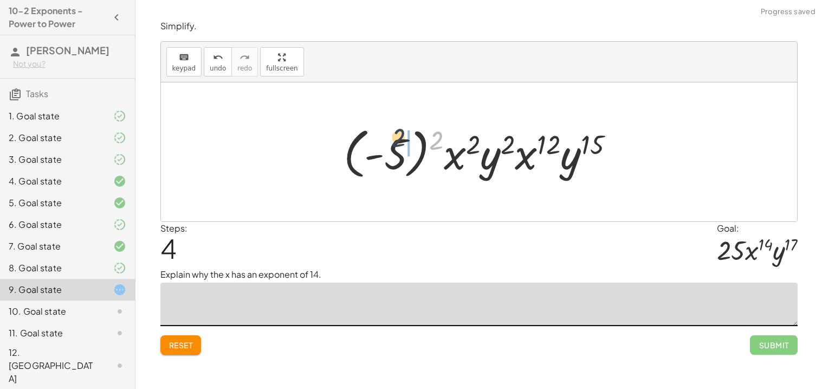
drag, startPoint x: 431, startPoint y: 145, endPoint x: 392, endPoint y: 143, distance: 39.1
click at [392, 143] on div at bounding box center [483, 152] width 290 height 60
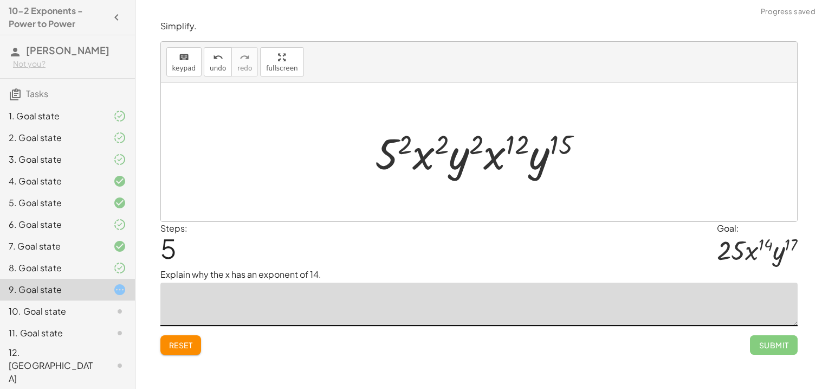
click at [388, 153] on div at bounding box center [484, 152] width 228 height 56
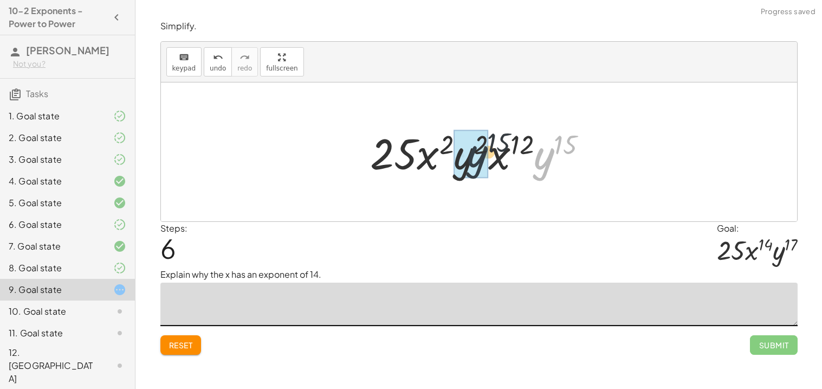
drag, startPoint x: 550, startPoint y: 165, endPoint x: 451, endPoint y: 166, distance: 99.2
click at [451, 166] on div at bounding box center [483, 152] width 237 height 56
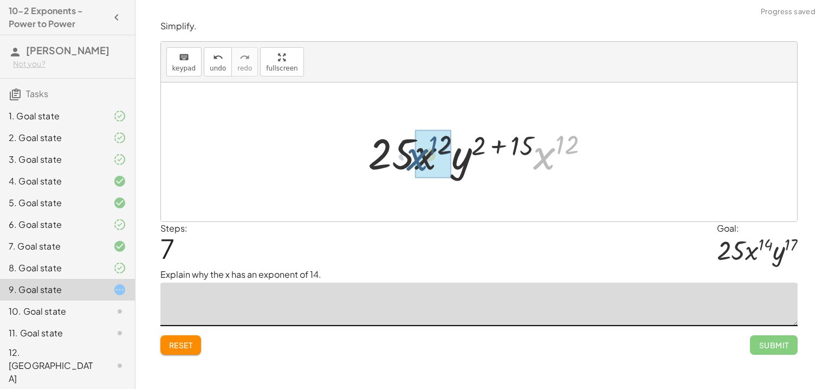
drag, startPoint x: 540, startPoint y: 160, endPoint x: 409, endPoint y: 162, distance: 131.2
click at [409, 162] on div at bounding box center [483, 152] width 241 height 56
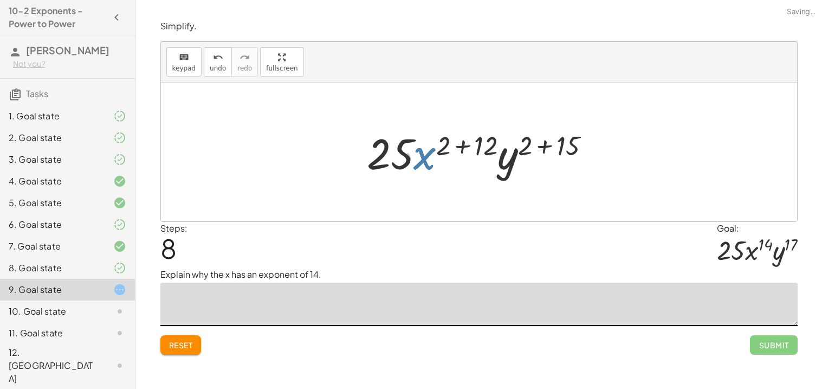
click at [484, 132] on div at bounding box center [483, 152] width 243 height 56
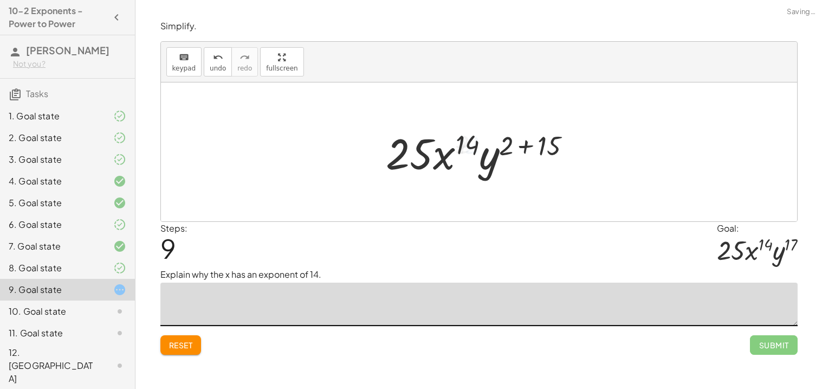
click at [535, 147] on div at bounding box center [483, 152] width 204 height 56
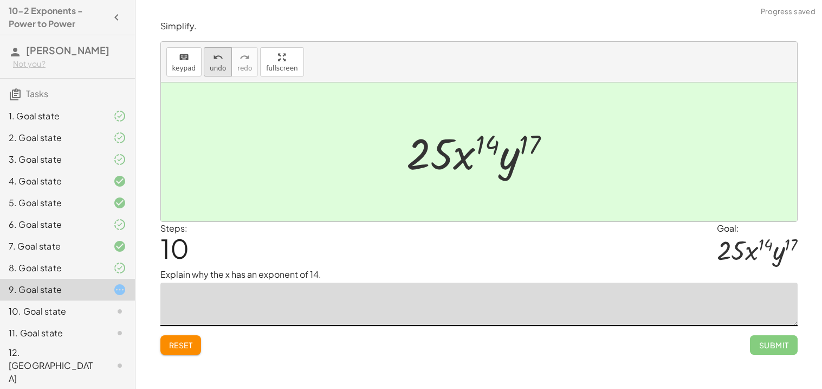
click at [214, 73] on button "undo undo" at bounding box center [218, 61] width 28 height 29
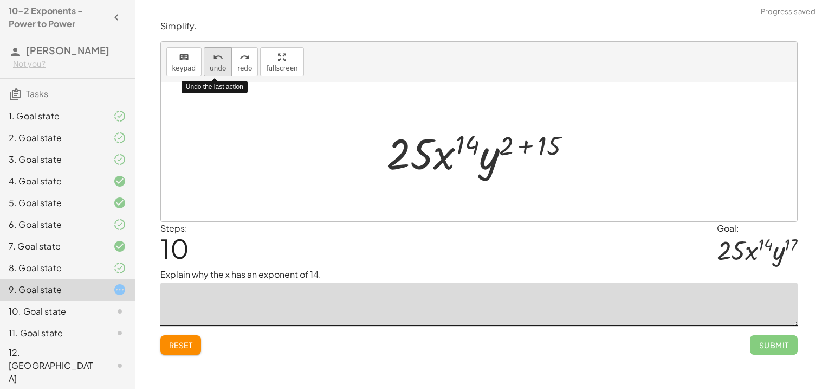
click at [214, 73] on button "undo undo" at bounding box center [218, 61] width 28 height 29
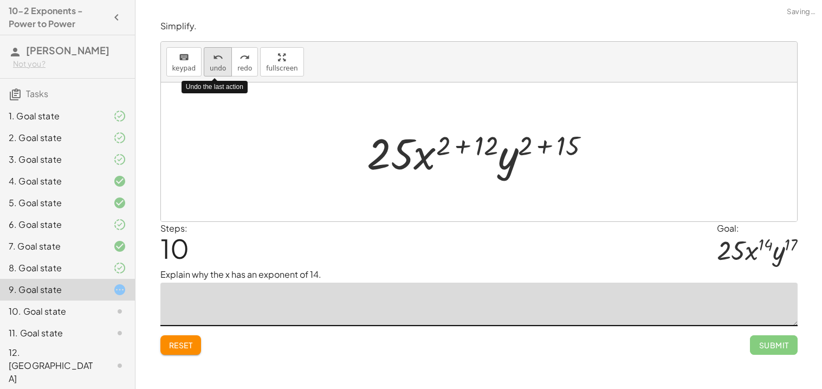
click at [214, 73] on button "undo undo" at bounding box center [218, 61] width 28 height 29
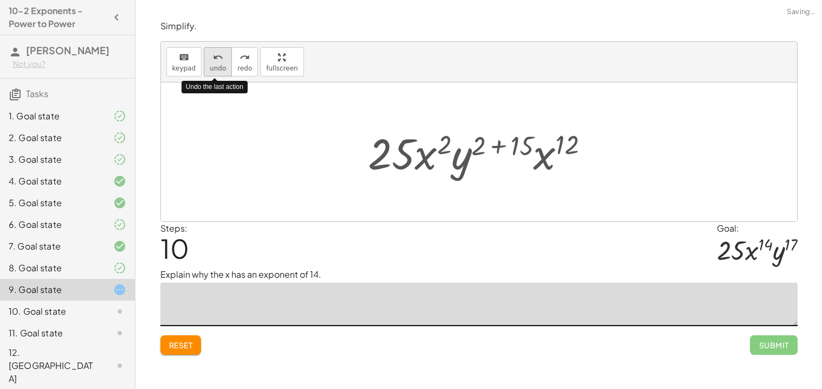
click at [214, 73] on button "undo undo" at bounding box center [218, 61] width 28 height 29
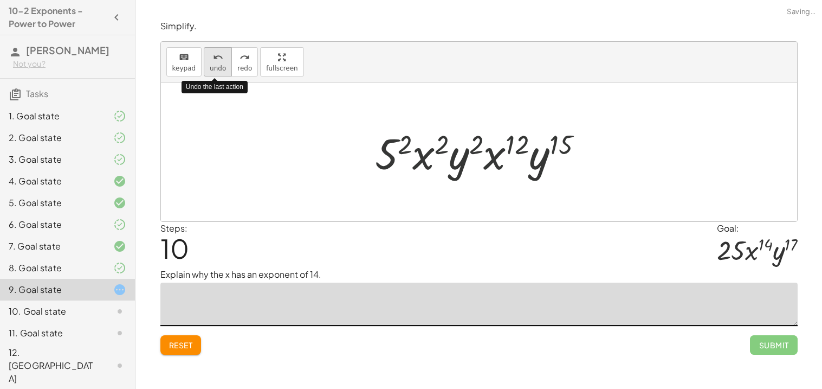
click at [214, 73] on button "undo undo" at bounding box center [218, 61] width 28 height 29
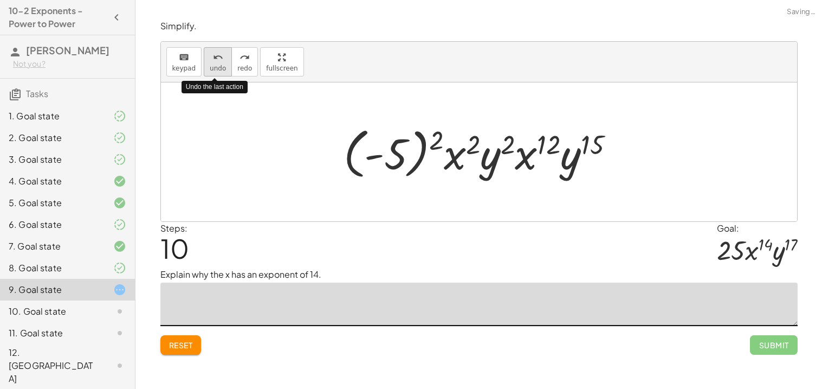
click at [214, 73] on button "undo undo" at bounding box center [218, 61] width 28 height 29
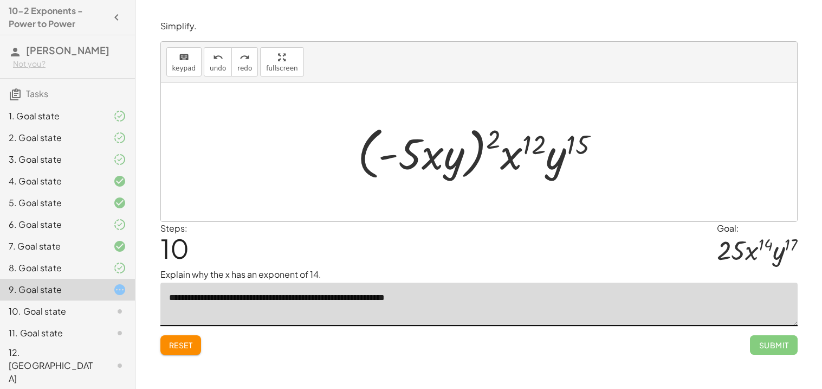
click at [389, 303] on textarea "**********" at bounding box center [478, 303] width 637 height 43
click at [467, 299] on textarea "**********" at bounding box center [478, 303] width 637 height 43
type textarea "**********"
click at [569, 330] on div "Reset Submit" at bounding box center [478, 340] width 637 height 29
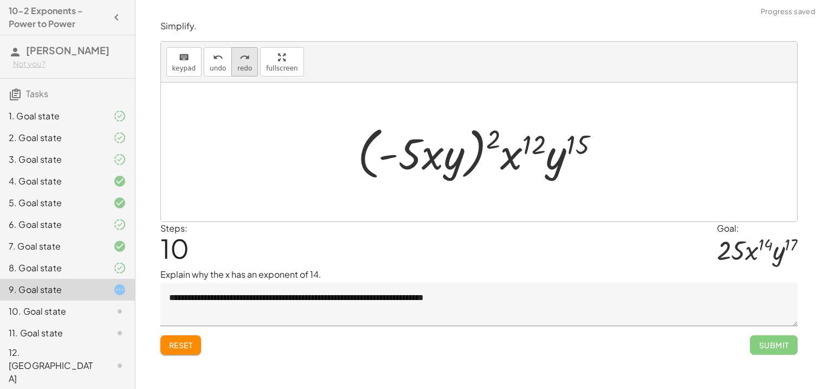
click at [244, 61] on icon "redo" at bounding box center [245, 57] width 10 height 13
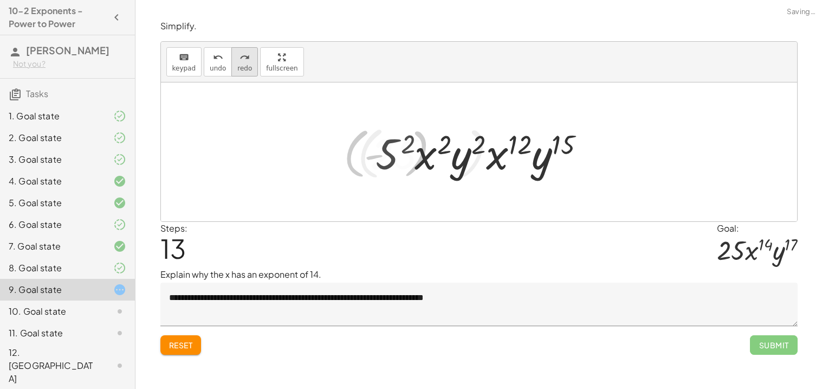
click at [244, 61] on icon "redo" at bounding box center [245, 57] width 10 height 13
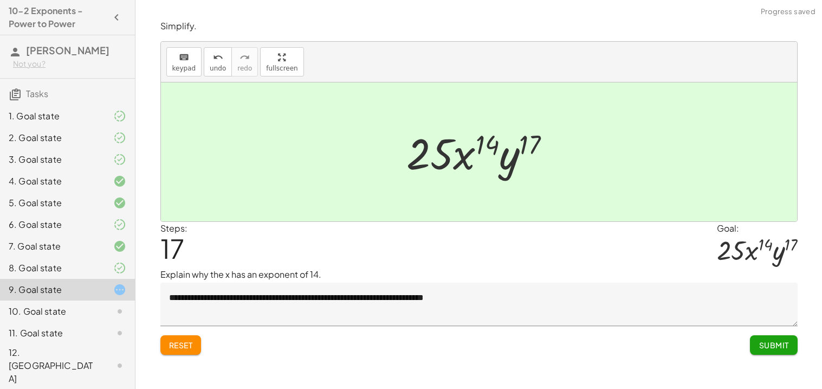
click at [781, 348] on span "Submit" at bounding box center [774, 345] width 30 height 10
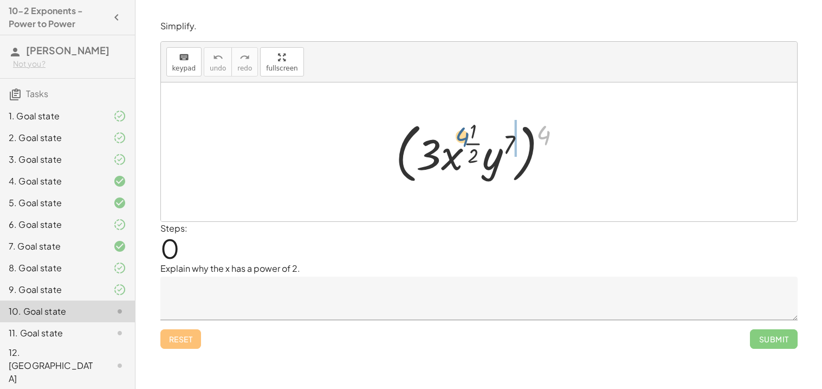
drag, startPoint x: 546, startPoint y: 136, endPoint x: 462, endPoint y: 141, distance: 84.2
click at [462, 141] on div at bounding box center [482, 152] width 185 height 70
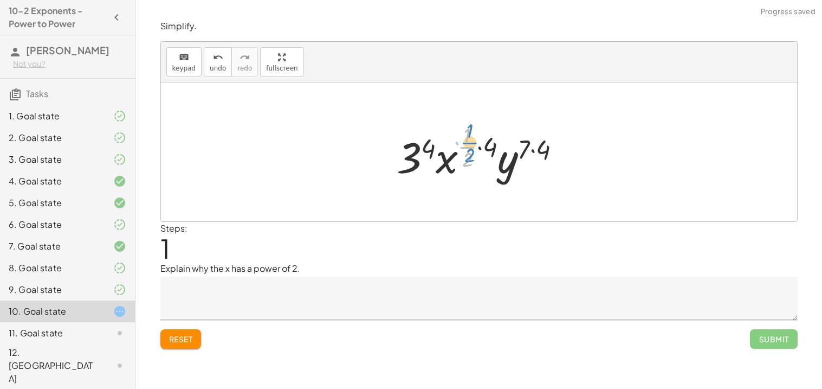
drag, startPoint x: 462, startPoint y: 141, endPoint x: 472, endPoint y: 139, distance: 10.0
click at [472, 139] on div at bounding box center [483, 152] width 184 height 64
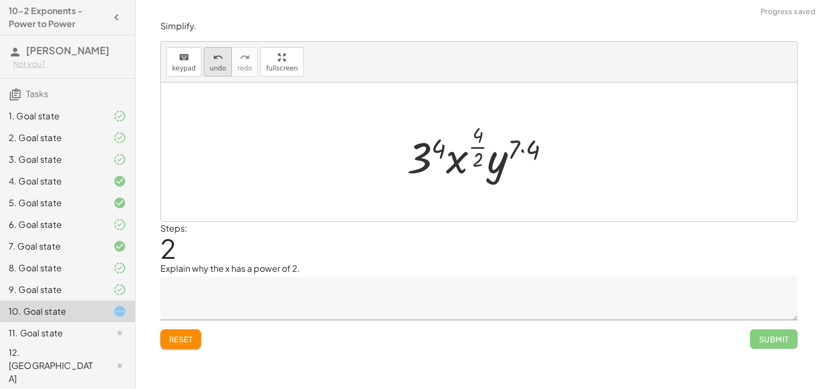
click at [218, 61] on icon "undo" at bounding box center [218, 57] width 10 height 13
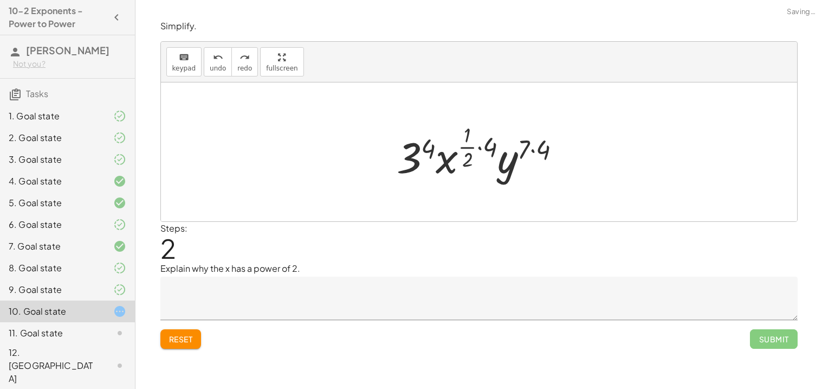
click at [536, 151] on div at bounding box center [483, 152] width 184 height 64
click at [476, 149] on div at bounding box center [482, 152] width 181 height 64
click at [215, 297] on textarea at bounding box center [478, 297] width 637 height 43
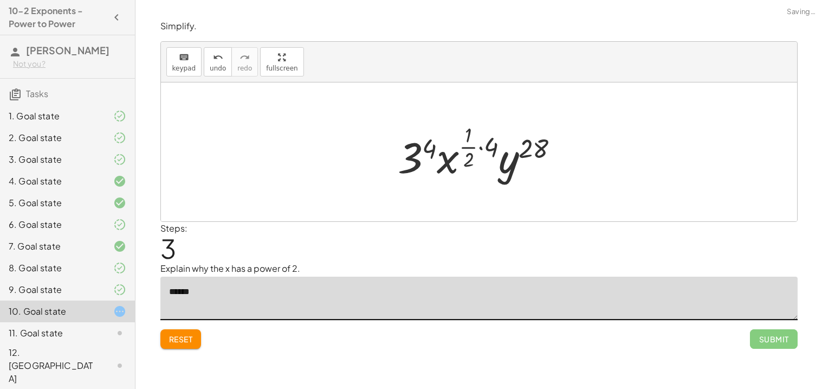
type textarea "*******"
drag, startPoint x: 207, startPoint y: 292, endPoint x: 236, endPoint y: 295, distance: 30.0
click at [236, 295] on textarea "**********" at bounding box center [478, 297] width 637 height 43
click at [346, 297] on textarea "**********" at bounding box center [478, 297] width 637 height 43
paste textarea "*********"
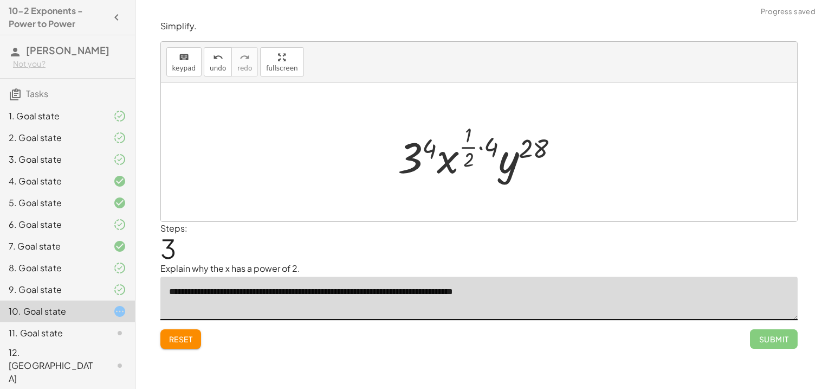
click at [568, 295] on textarea "**********" at bounding box center [478, 297] width 637 height 43
click at [471, 144] on div at bounding box center [482, 152] width 181 height 64
drag, startPoint x: 487, startPoint y: 145, endPoint x: 462, endPoint y: 145, distance: 25.5
click at [462, 145] on div at bounding box center [482, 152] width 181 height 64
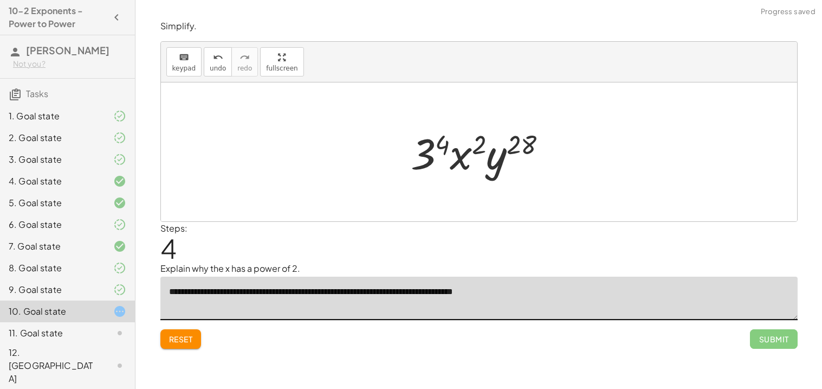
click at [441, 147] on div at bounding box center [483, 152] width 156 height 56
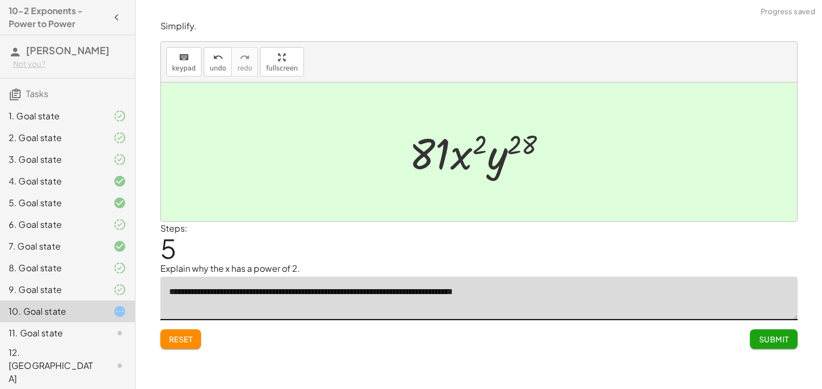
type textarea "**********"
click at [765, 337] on span "Submit" at bounding box center [774, 339] width 30 height 10
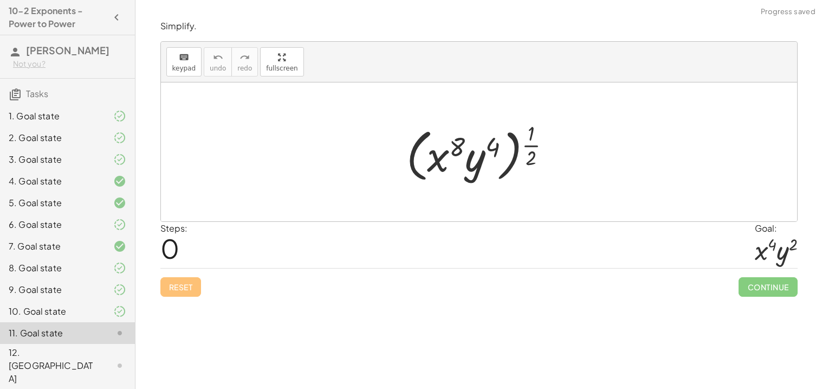
drag, startPoint x: 537, startPoint y: 145, endPoint x: 528, endPoint y: 143, distance: 8.9
click at [503, 144] on div at bounding box center [483, 151] width 164 height 67
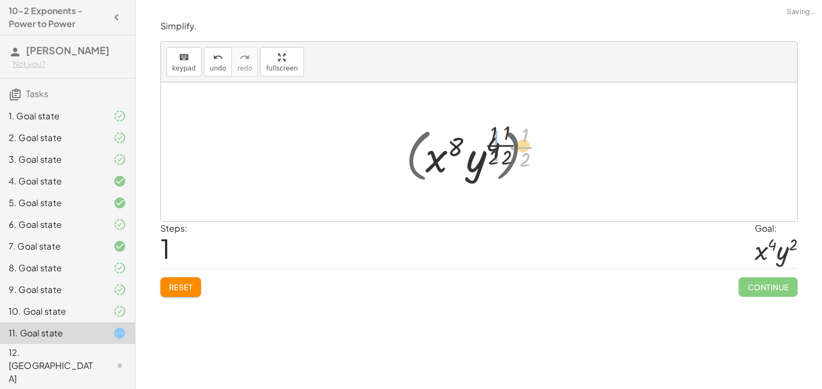
drag, startPoint x: 528, startPoint y: 143, endPoint x: 492, endPoint y: 134, distance: 37.2
click at [492, 134] on div at bounding box center [483, 152] width 153 height 64
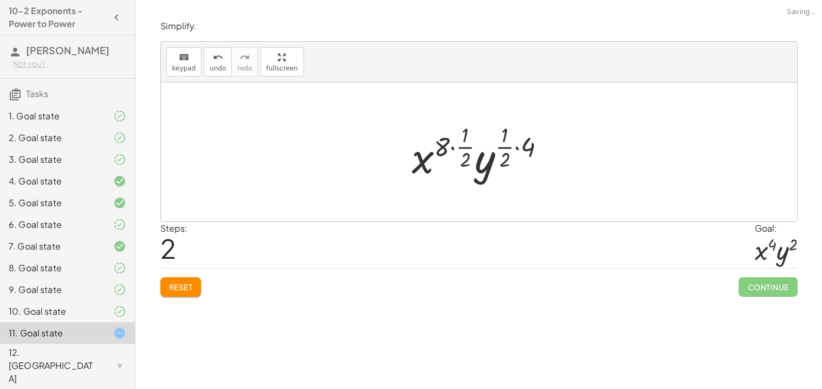
click at [459, 146] on div at bounding box center [483, 152] width 153 height 64
click at [441, 146] on div at bounding box center [483, 152] width 153 height 64
drag, startPoint x: 446, startPoint y: 147, endPoint x: 465, endPoint y: 151, distance: 19.8
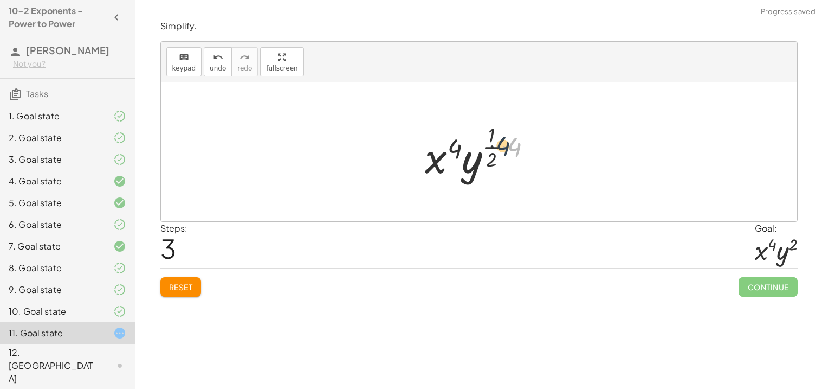
drag, startPoint x: 511, startPoint y: 145, endPoint x: 494, endPoint y: 144, distance: 16.3
click at [494, 144] on div at bounding box center [483, 152] width 126 height 64
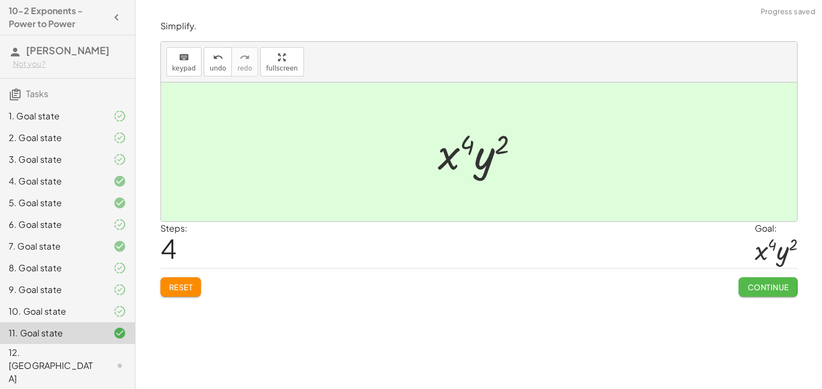
click at [768, 282] on span "Continue" at bounding box center [768, 287] width 41 height 10
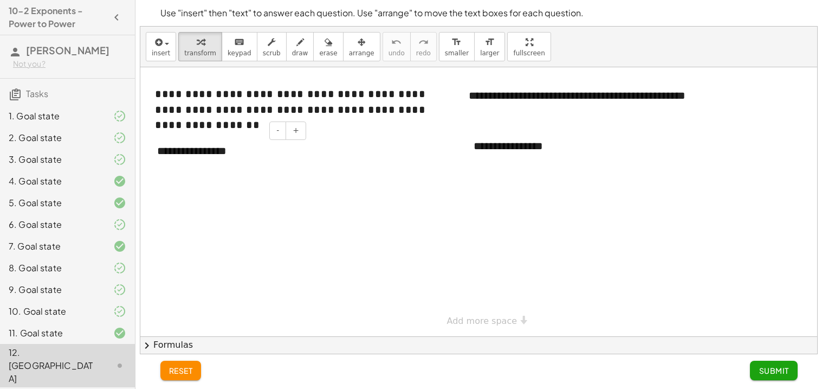
click at [201, 154] on div "**********" at bounding box center [227, 150] width 163 height 37
drag, startPoint x: 259, startPoint y: 154, endPoint x: 141, endPoint y: 147, distance: 117.8
click at [141, 147] on div "**********" at bounding box center [478, 201] width 677 height 269
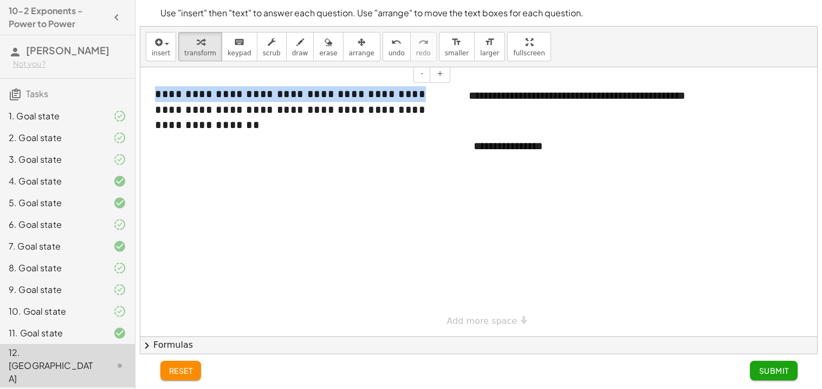
drag, startPoint x: 157, startPoint y: 93, endPoint x: 394, endPoint y: 95, distance: 236.9
click at [394, 95] on span "**********" at bounding box center [290, 109] width 271 height 42
copy span "**********"
click at [243, 167] on div at bounding box center [227, 150] width 163 height 37
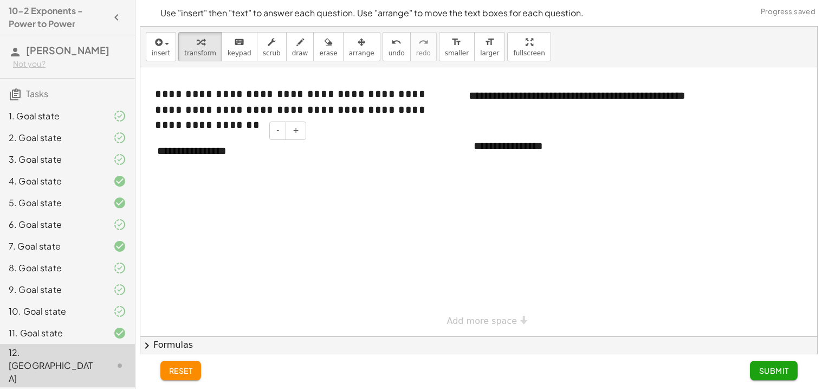
click at [154, 153] on div at bounding box center [151, 150] width 11 height 37
click at [158, 150] on div "**********" at bounding box center [227, 150] width 163 height 37
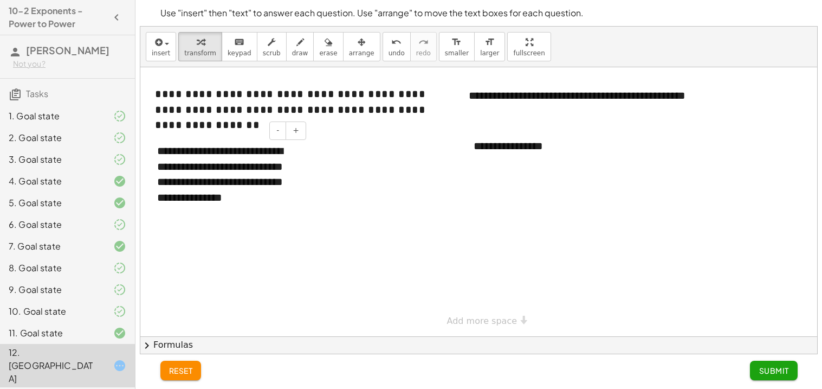
click at [212, 216] on div "**********" at bounding box center [227, 181] width 163 height 99
click at [41, 267] on div "8. Goal state" at bounding box center [52, 267] width 87 height 13
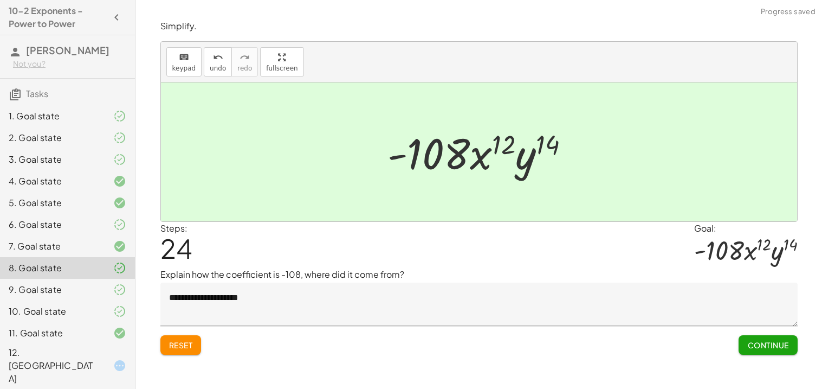
click at [38, 287] on div "9. Goal state" at bounding box center [52, 289] width 87 height 13
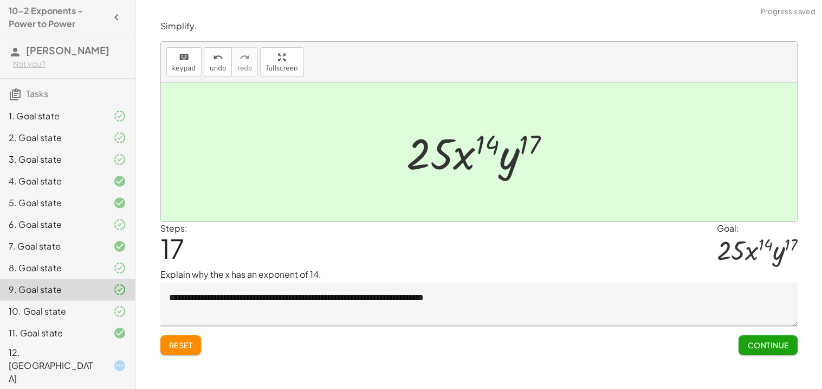
click at [49, 356] on div "12. [GEOGRAPHIC_DATA]" at bounding box center [52, 365] width 87 height 39
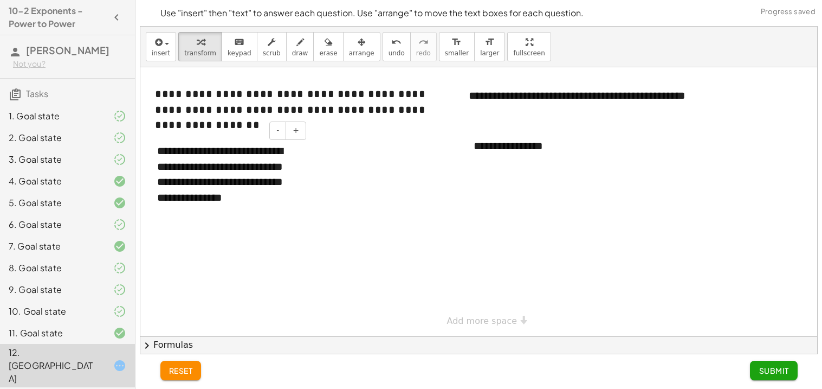
click at [202, 211] on div "**********" at bounding box center [227, 181] width 163 height 99
click at [30, 292] on div "9. Goal state" at bounding box center [52, 289] width 87 height 13
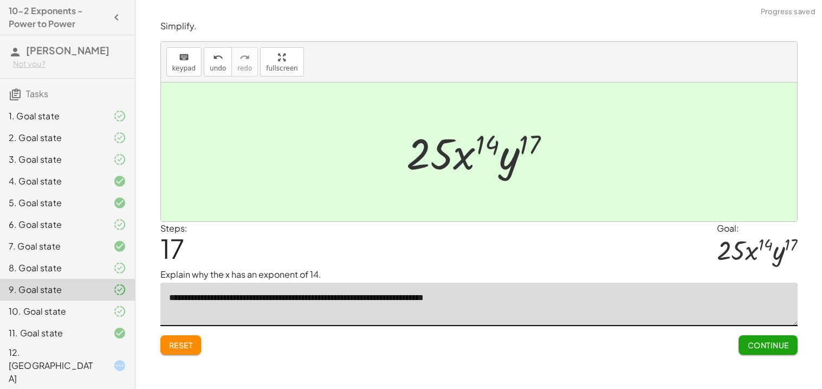
drag, startPoint x: 166, startPoint y: 297, endPoint x: 505, endPoint y: 297, distance: 338.8
click at [505, 297] on textarea "**********" at bounding box center [478, 303] width 637 height 43
click at [36, 360] on div "12. [GEOGRAPHIC_DATA]" at bounding box center [52, 365] width 87 height 39
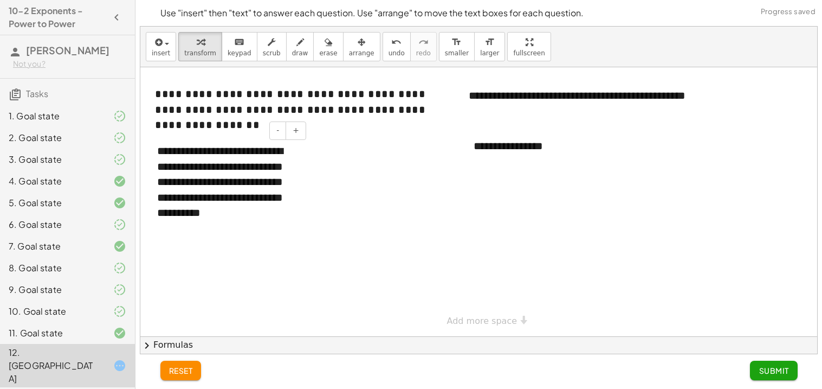
click at [271, 211] on div "**********" at bounding box center [227, 181] width 163 height 99
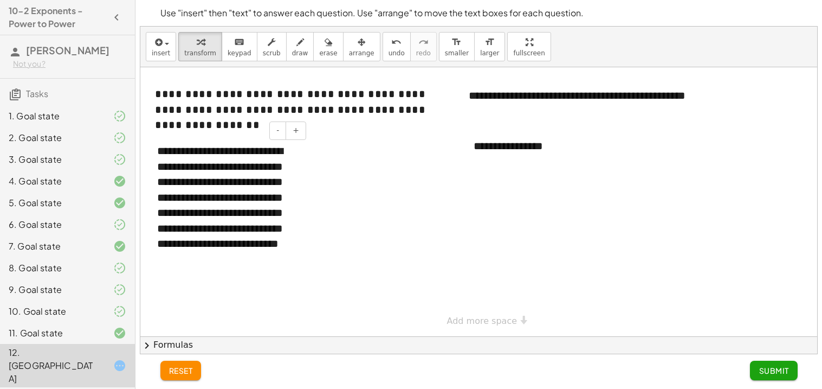
click at [267, 261] on div "**********" at bounding box center [227, 212] width 163 height 161
click at [37, 322] on div "9. Goal state" at bounding box center [67, 333] width 135 height 22
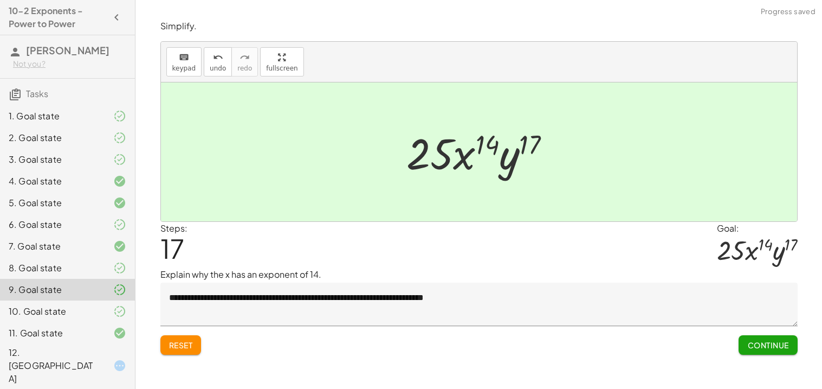
click at [359, 304] on textarea "**********" at bounding box center [478, 303] width 637 height 43
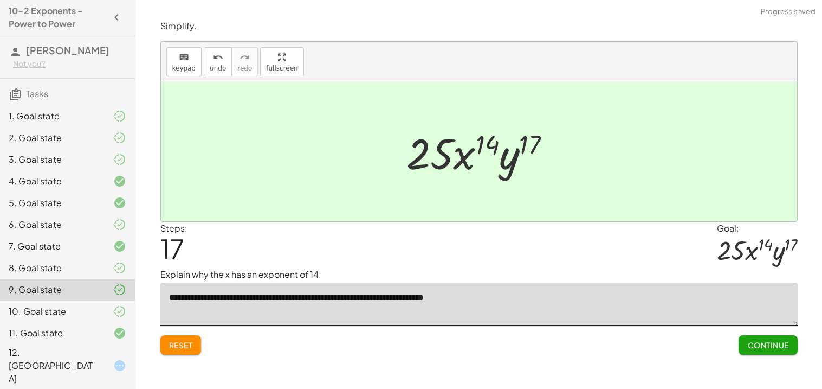
click at [454, 297] on textarea "**********" at bounding box center [478, 303] width 637 height 43
type textarea "**********"
click at [719, 347] on span "Submit Changes" at bounding box center [754, 345] width 70 height 10
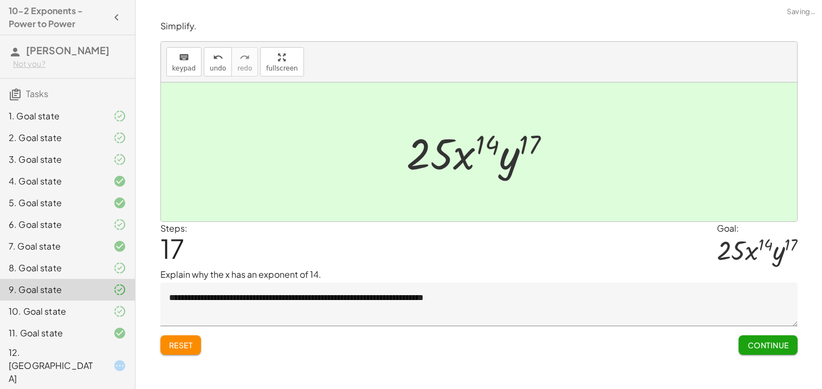
click at [751, 347] on span "Continue" at bounding box center [768, 345] width 41 height 10
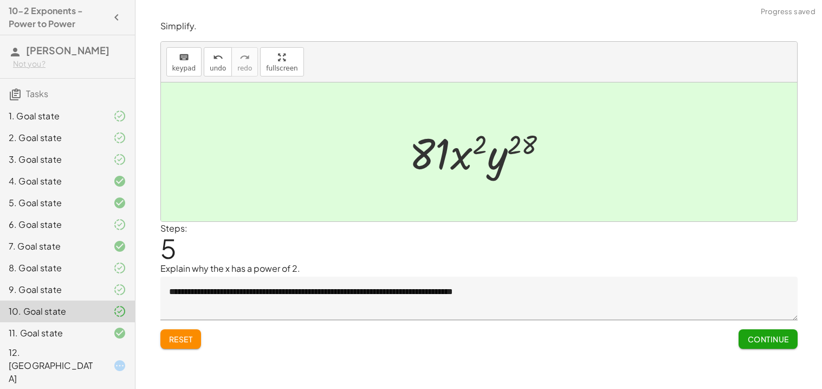
click at [772, 347] on button "Continue" at bounding box center [768, 339] width 59 height 20
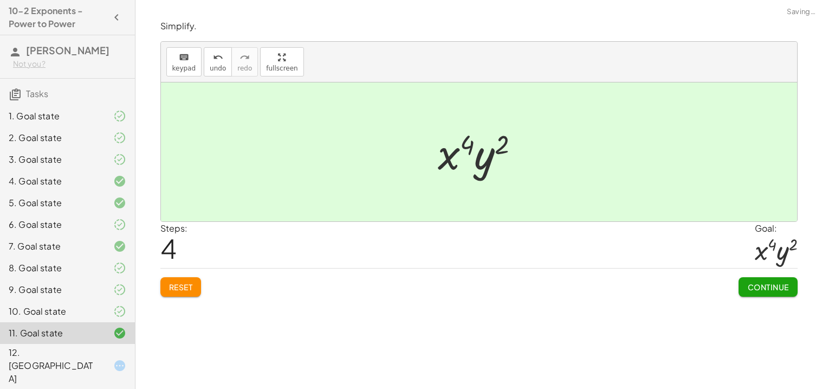
click at [750, 293] on button "Continue" at bounding box center [768, 287] width 59 height 20
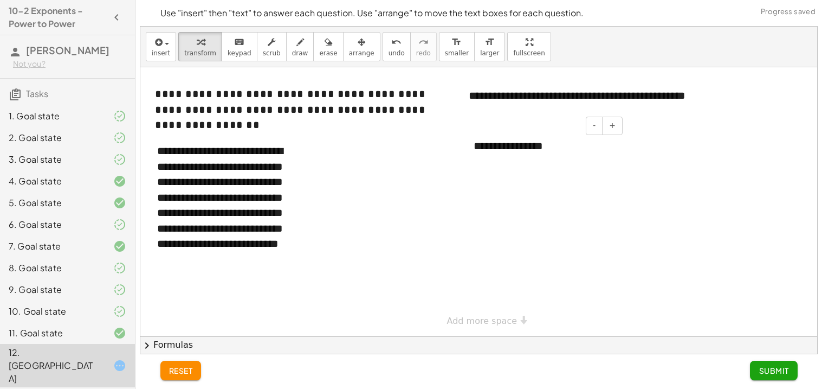
click at [531, 154] on div "**********" at bounding box center [544, 145] width 163 height 37
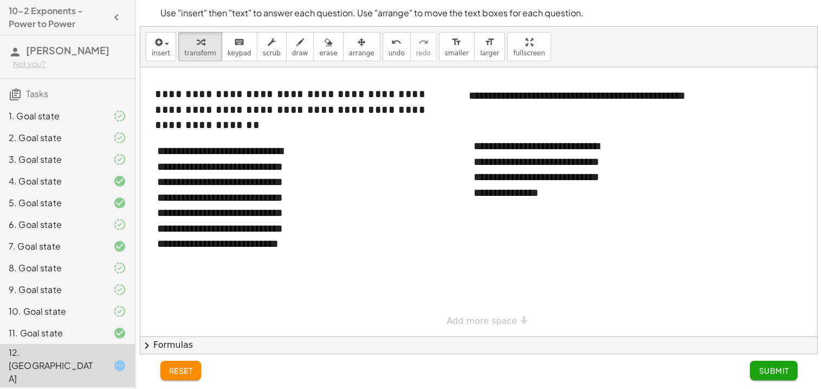
click at [526, 305] on div at bounding box center [478, 201] width 677 height 269
click at [171, 344] on button "chevron_right Formulas" at bounding box center [478, 344] width 677 height 17
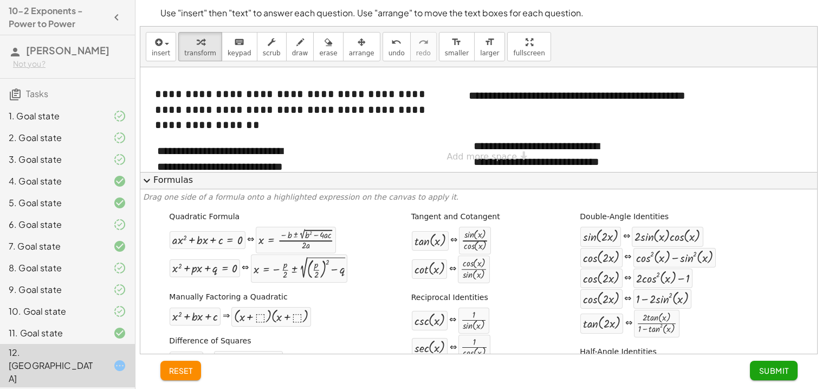
click at [145, 180] on span "expand_more" at bounding box center [146, 180] width 13 height 13
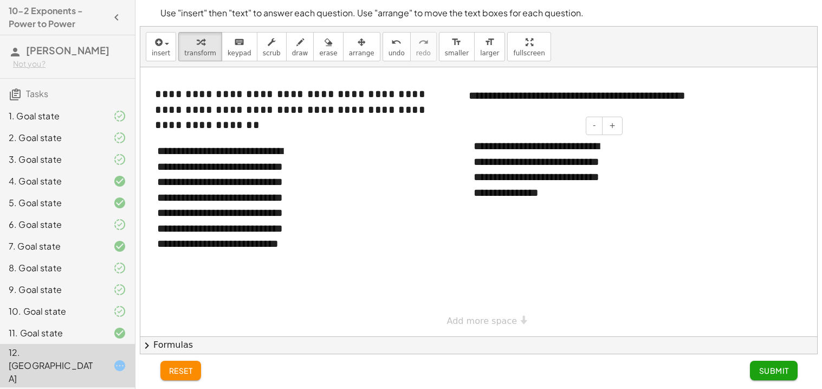
click at [547, 195] on div "**********" at bounding box center [544, 168] width 163 height 83
click at [785, 376] on button "Submit" at bounding box center [773, 370] width 47 height 20
